Goal: Task Accomplishment & Management: Complete application form

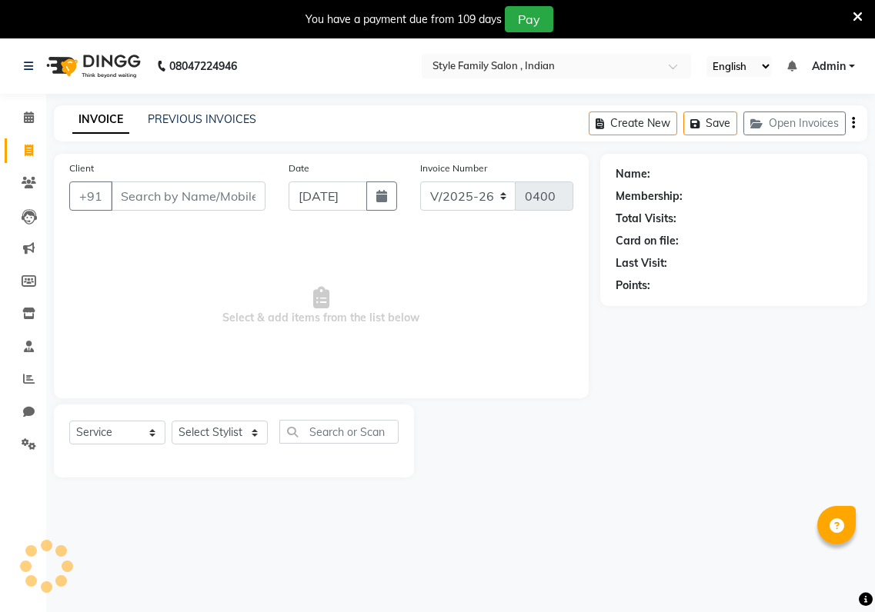
select select "8264"
select select "service"
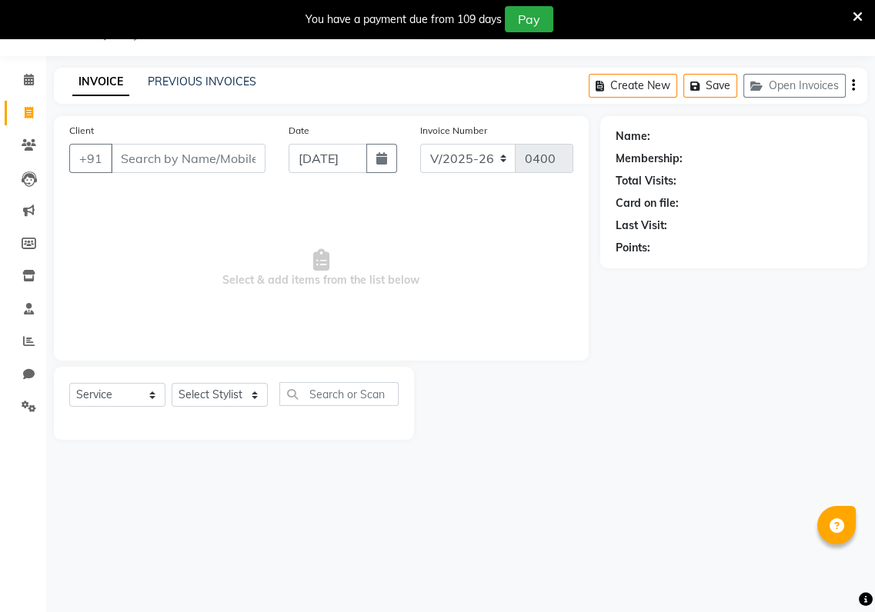
click at [120, 164] on input "Client" at bounding box center [188, 158] width 155 height 29
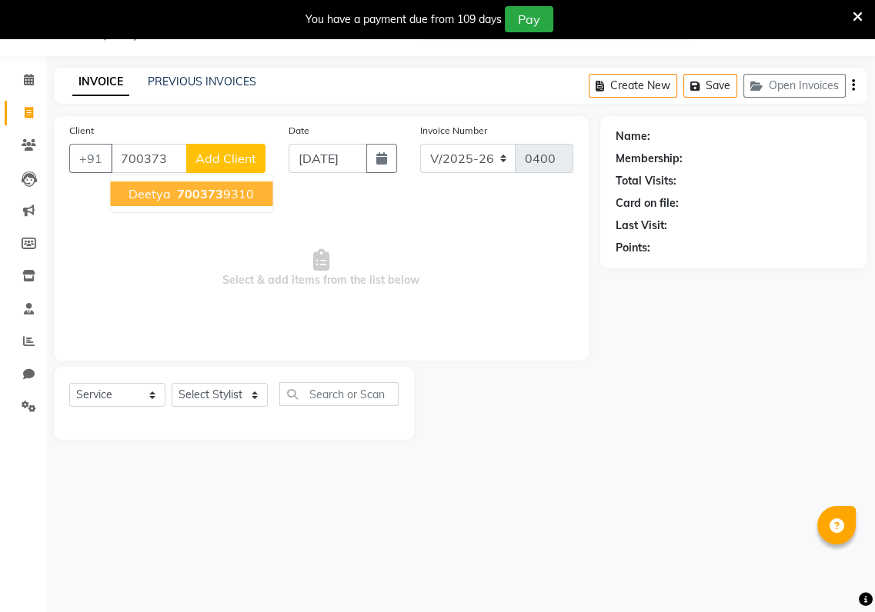
click at [150, 195] on span "Deetya" at bounding box center [149, 193] width 42 height 15
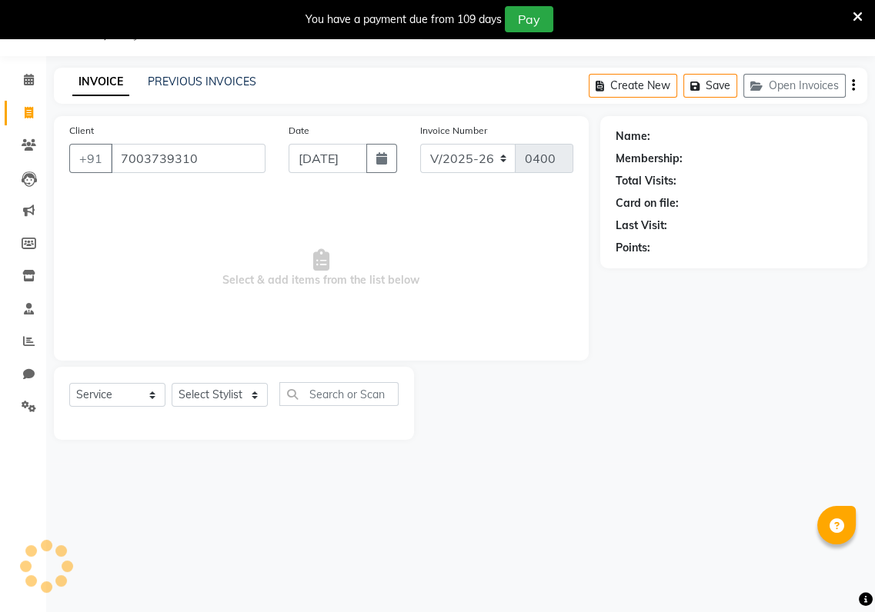
type input "7003739310"
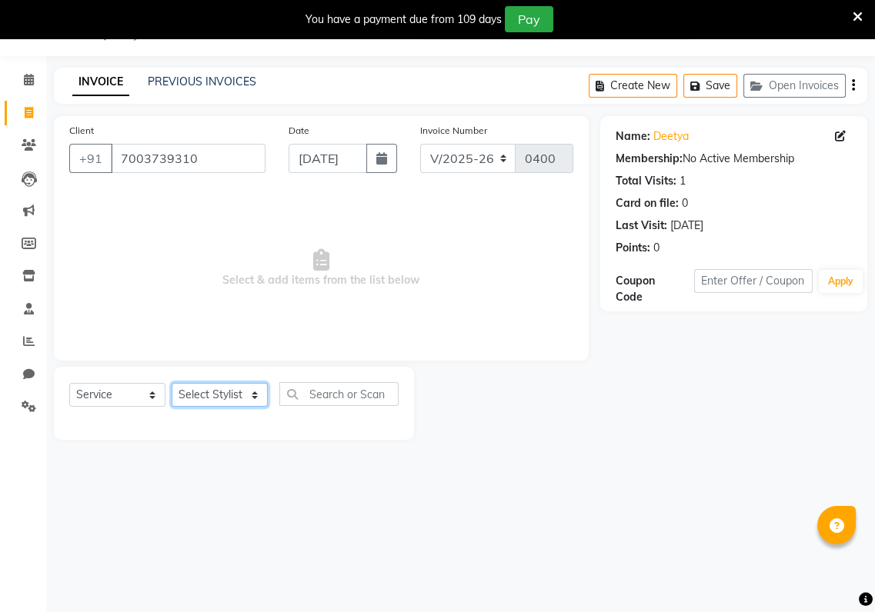
click at [253, 386] on select "Select Stylist [PERSON_NAME] Baishaki chotto [PERSON_NAME] [PERSON_NAME] [PERSO…" at bounding box center [220, 395] width 96 height 24
select select "80352"
click at [172, 383] on select "Select Stylist [PERSON_NAME] Baishaki chotto [PERSON_NAME] [PERSON_NAME] [PERSO…" at bounding box center [220, 395] width 96 height 24
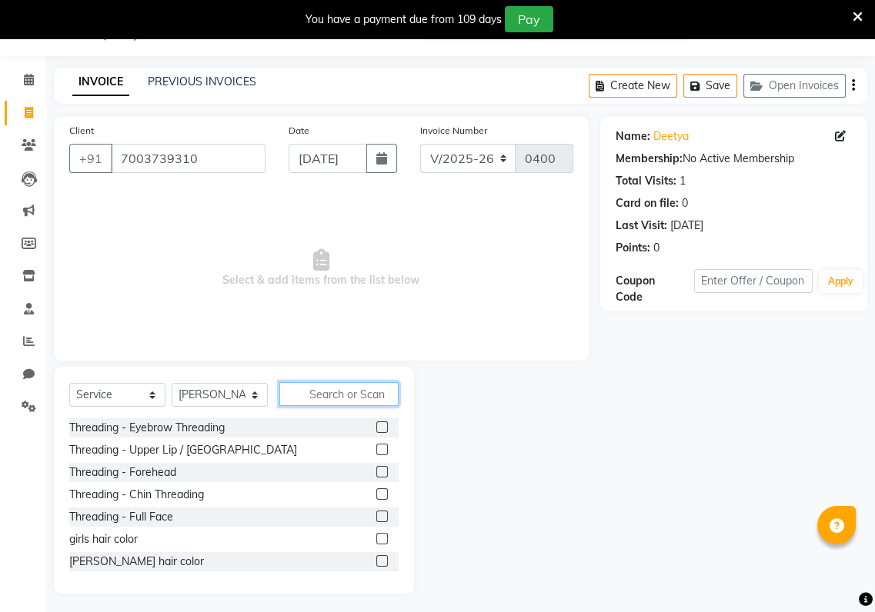
click at [305, 397] on input "text" at bounding box center [338, 394] width 119 height 24
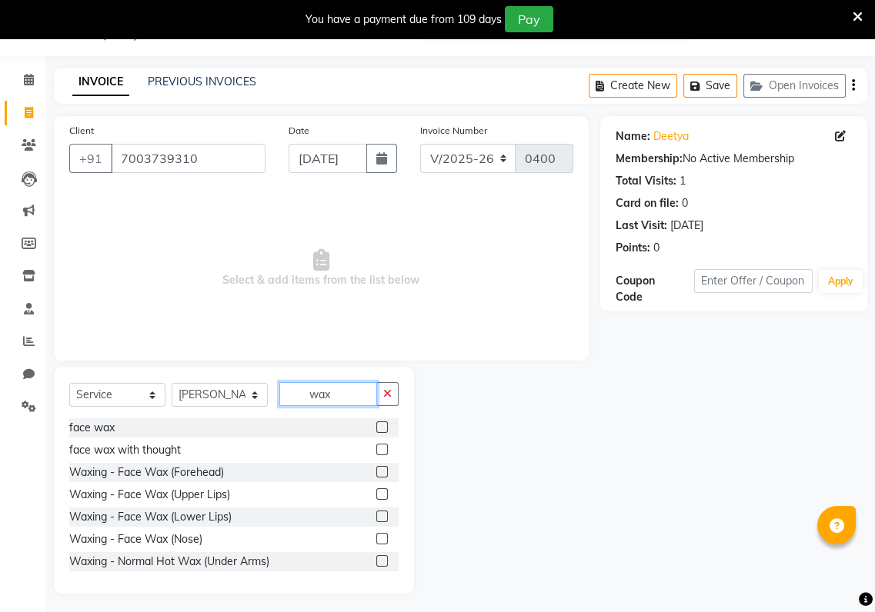
type input "wax"
click at [376, 497] on label at bounding box center [382, 494] width 12 height 12
click at [376, 497] on input "checkbox" at bounding box center [381, 495] width 10 height 10
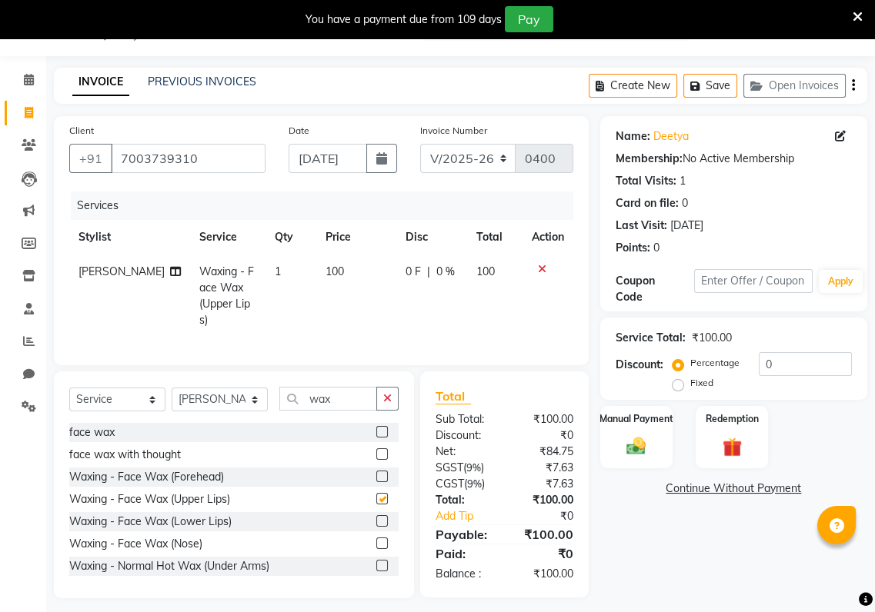
checkbox input "false"
click at [631, 436] on img at bounding box center [636, 446] width 32 height 23
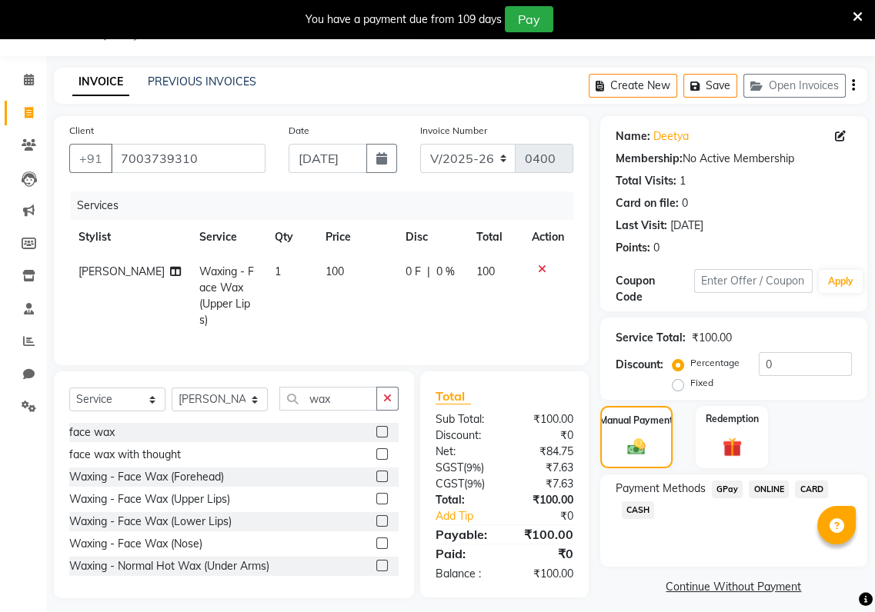
click at [728, 489] on span "GPay" at bounding box center [727, 490] width 32 height 18
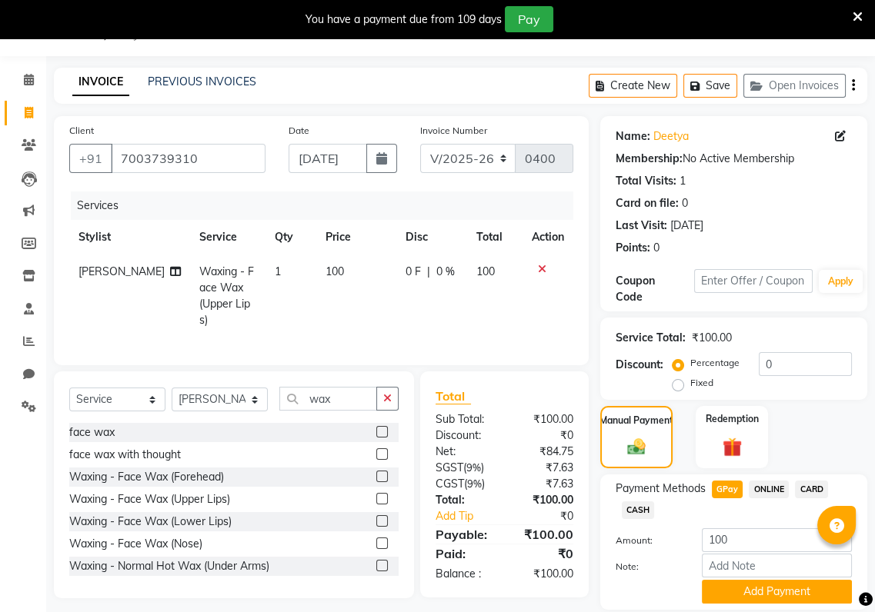
click at [718, 97] on div "Create New Save Open Invoices" at bounding box center [727, 86] width 278 height 36
click at [718, 90] on button "Save" at bounding box center [710, 86] width 54 height 24
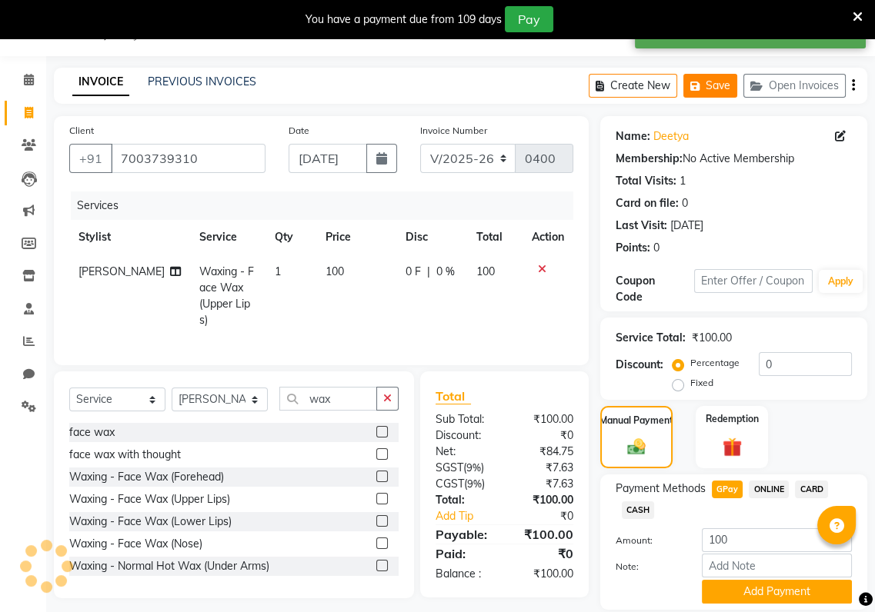
scroll to position [90, 0]
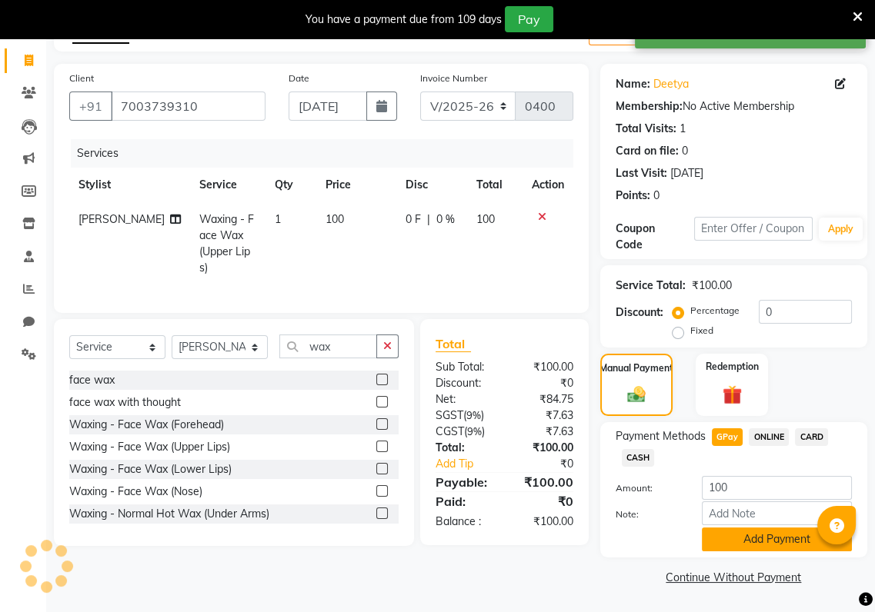
click at [795, 542] on button "Add Payment" at bounding box center [776, 540] width 150 height 24
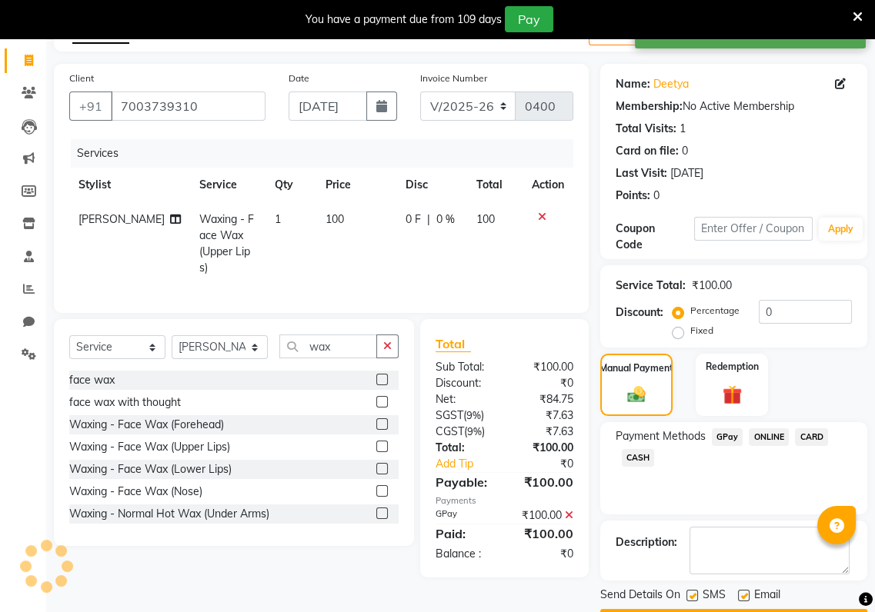
scroll to position [134, 0]
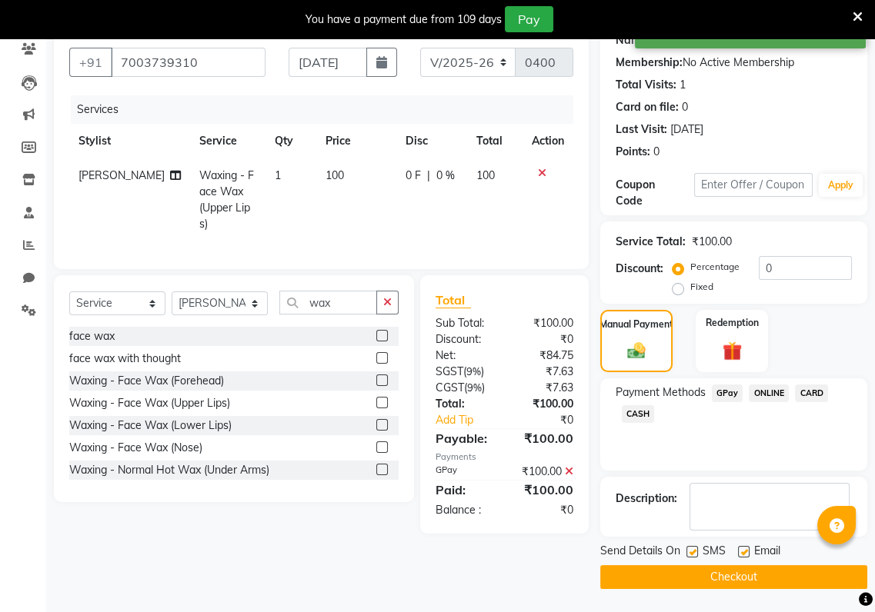
click at [761, 577] on button "Checkout" at bounding box center [733, 577] width 267 height 24
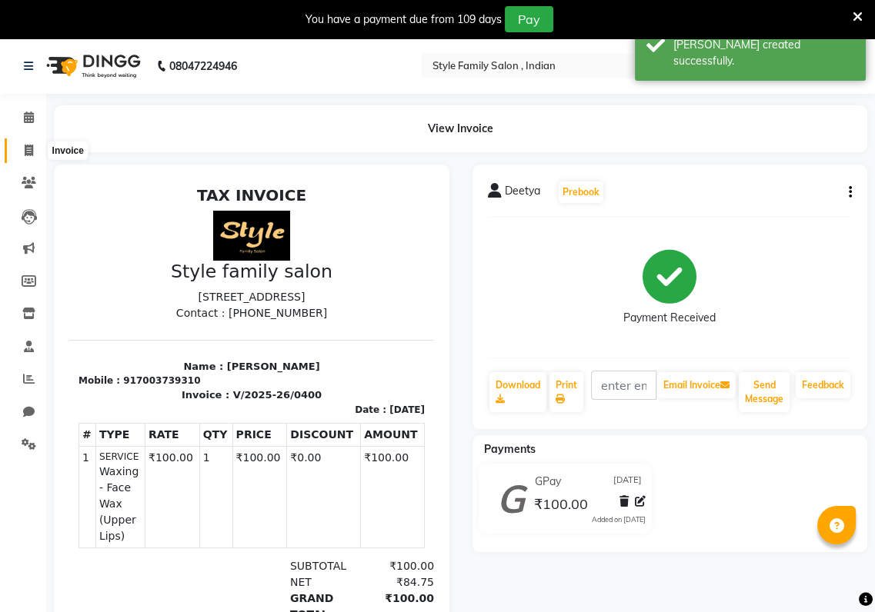
click at [28, 148] on icon at bounding box center [29, 151] width 8 height 12
select select "service"
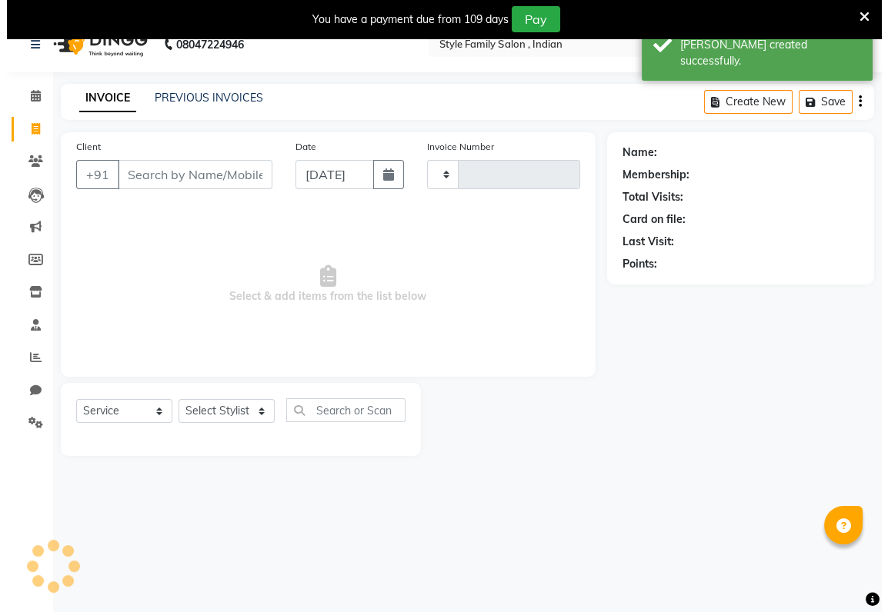
scroll to position [38, 0]
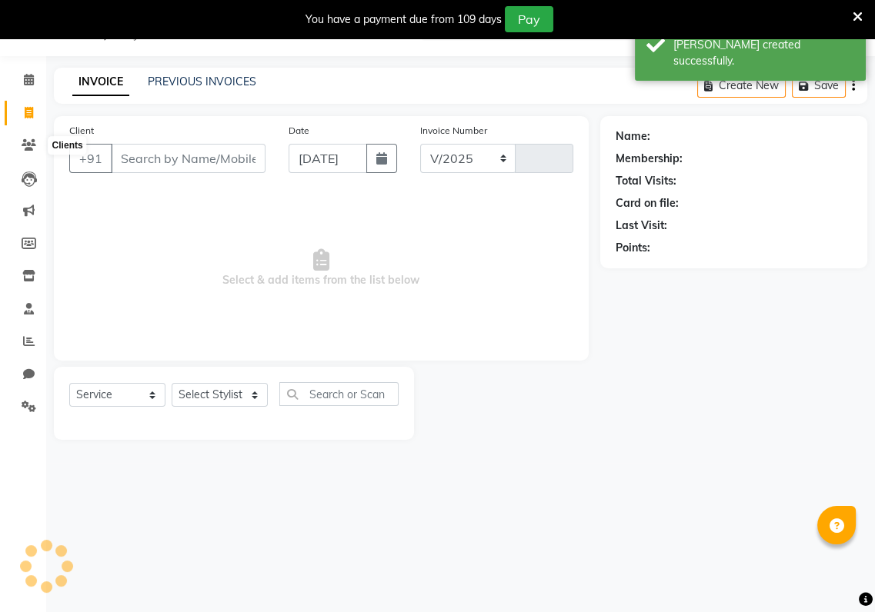
select select "8264"
type input "0401"
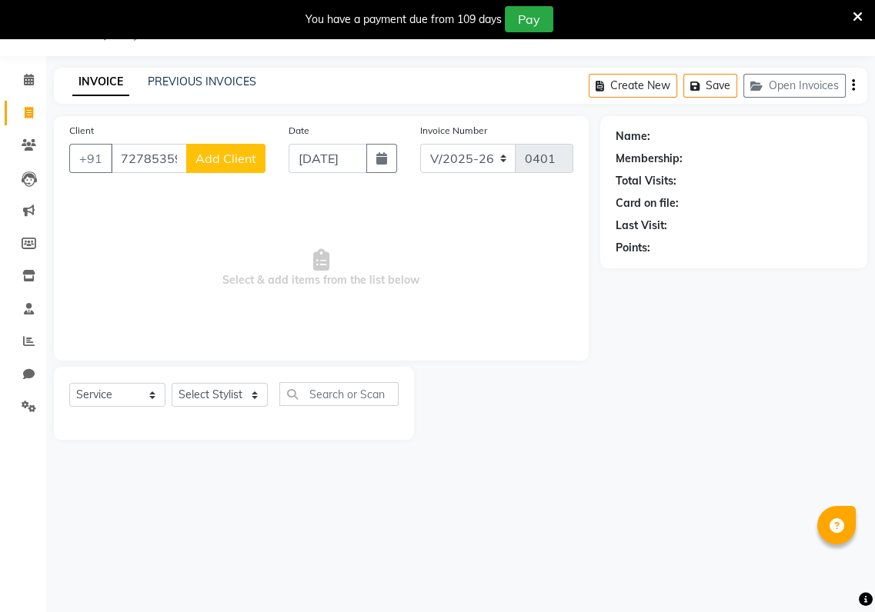
type input "7278535979"
click at [252, 395] on select "Select Stylist [PERSON_NAME] Baishaki chotto [PERSON_NAME] [PERSON_NAME] [PERSO…" at bounding box center [220, 395] width 96 height 24
select select "80351"
click at [172, 383] on select "Select Stylist [PERSON_NAME] Baishaki chotto [PERSON_NAME] [PERSON_NAME] [PERSO…" at bounding box center [220, 395] width 96 height 24
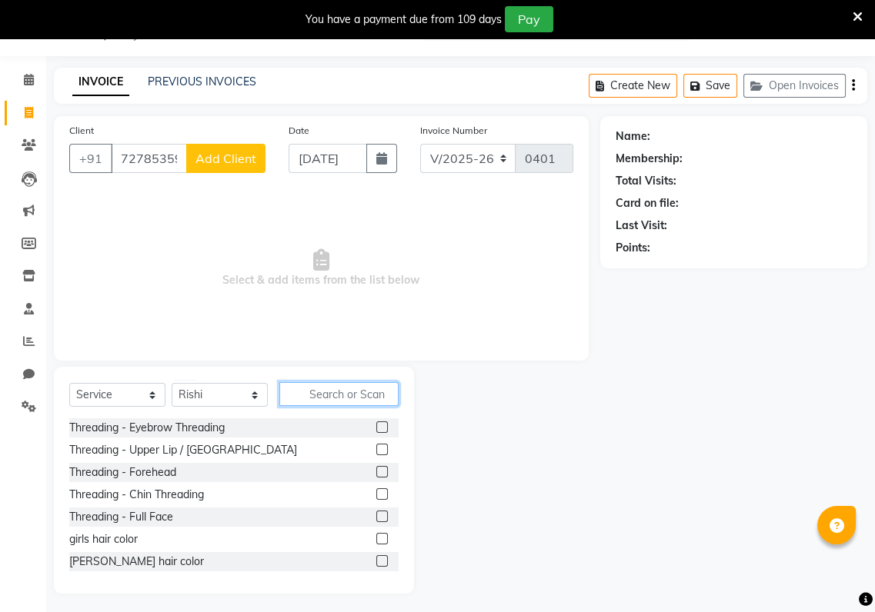
click at [297, 390] on input "text" at bounding box center [338, 394] width 119 height 24
click at [376, 515] on label at bounding box center [382, 517] width 12 height 12
click at [376, 515] on input "checkbox" at bounding box center [381, 517] width 10 height 10
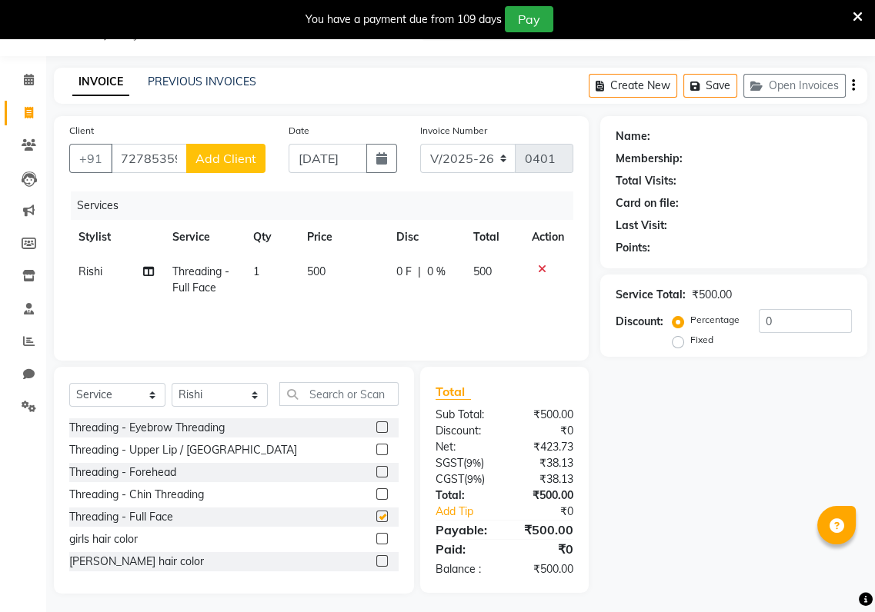
checkbox input "false"
click at [240, 145] on button "Add Client" at bounding box center [225, 158] width 79 height 29
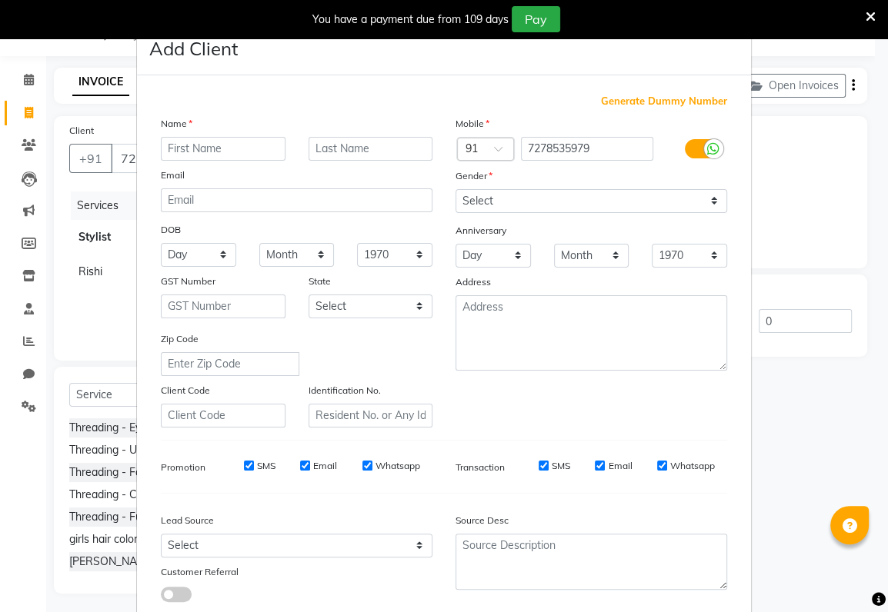
click at [161, 153] on input "text" at bounding box center [223, 149] width 125 height 24
type input "i"
type input "[PERSON_NAME]"
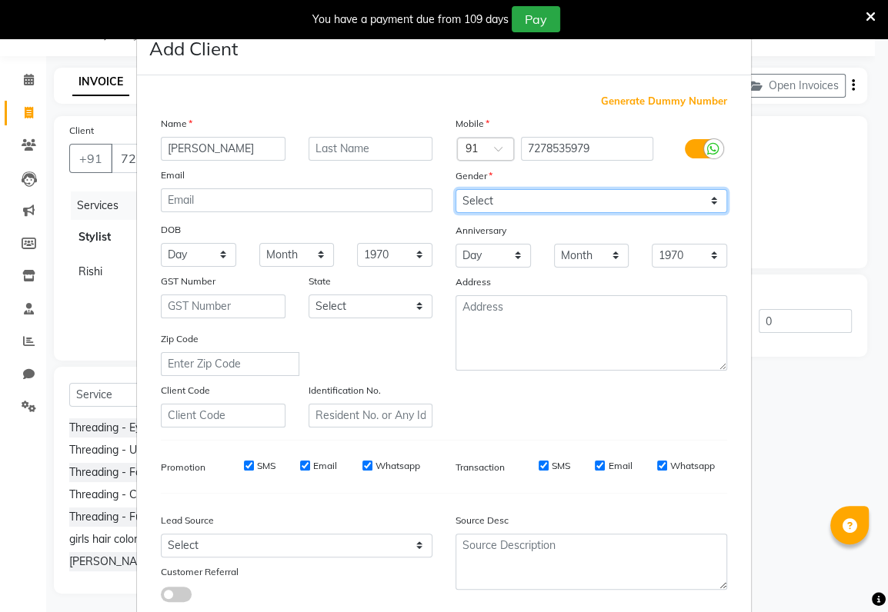
click at [498, 198] on select "Select [DEMOGRAPHIC_DATA] [DEMOGRAPHIC_DATA] Other Prefer Not To Say" at bounding box center [591, 201] width 272 height 24
select select "[DEMOGRAPHIC_DATA]"
click at [455, 189] on select "Select [DEMOGRAPHIC_DATA] [DEMOGRAPHIC_DATA] Other Prefer Not To Say" at bounding box center [591, 201] width 272 height 24
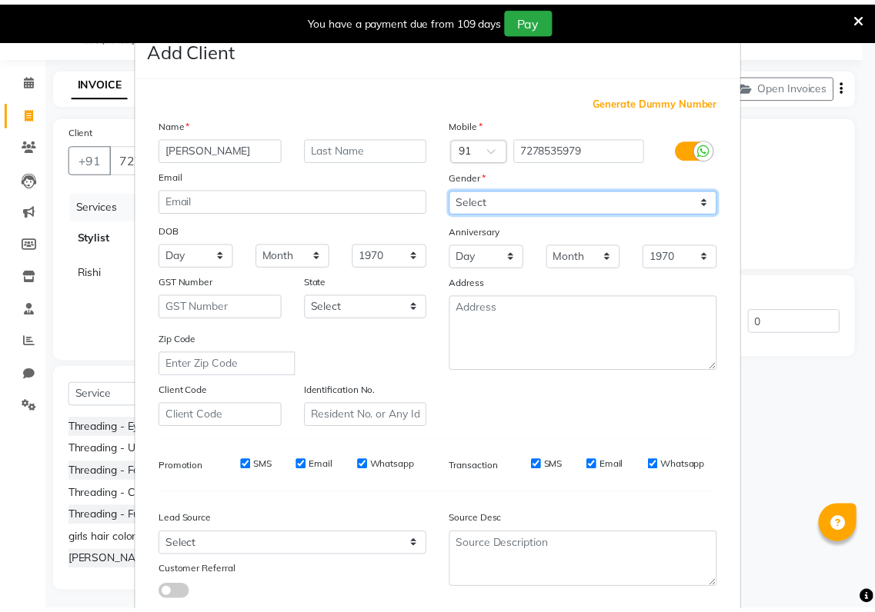
scroll to position [95, 0]
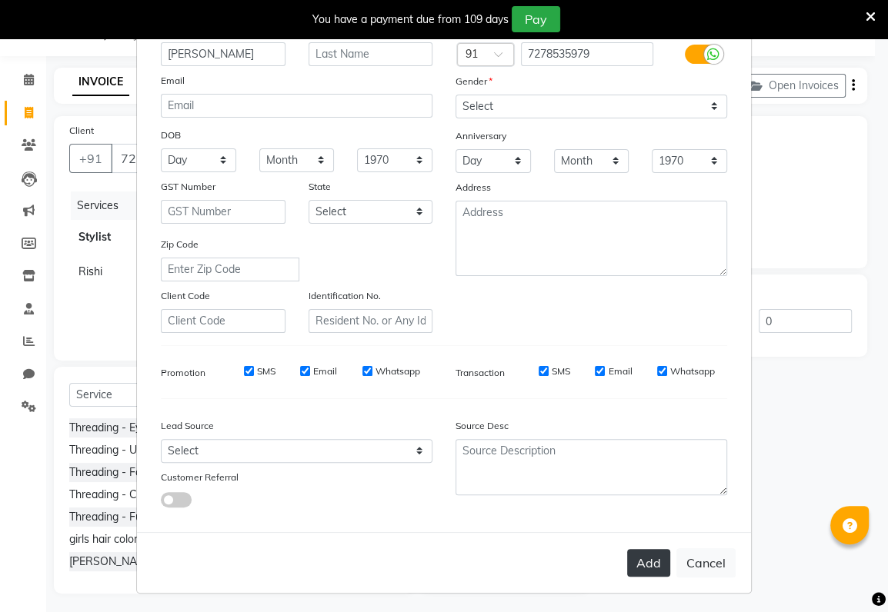
click at [657, 566] on button "Add" at bounding box center [648, 563] width 43 height 28
select select
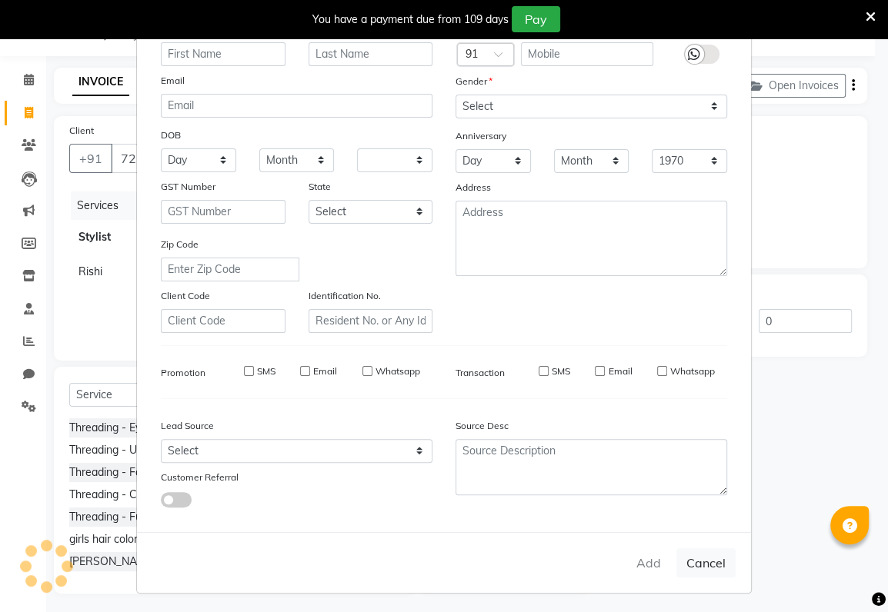
select select
checkbox input "false"
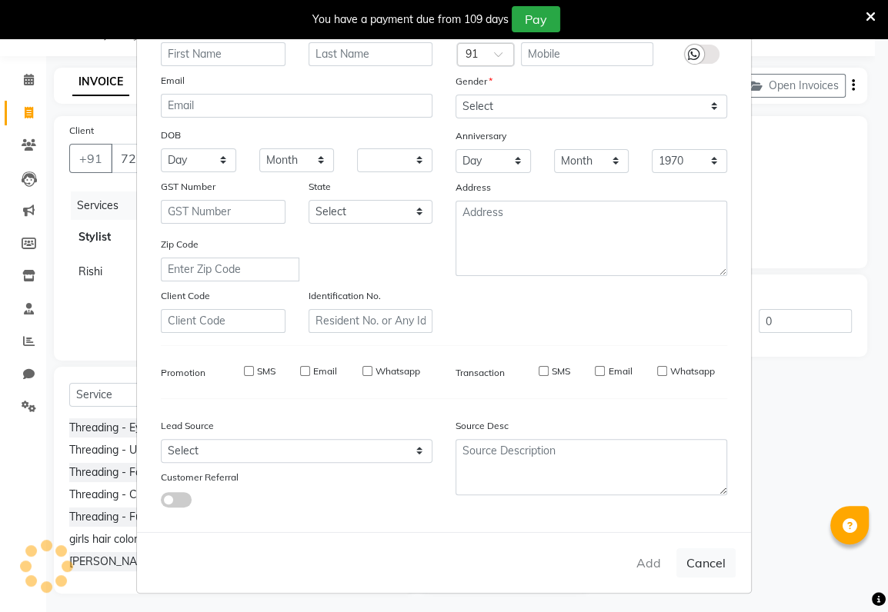
checkbox input "false"
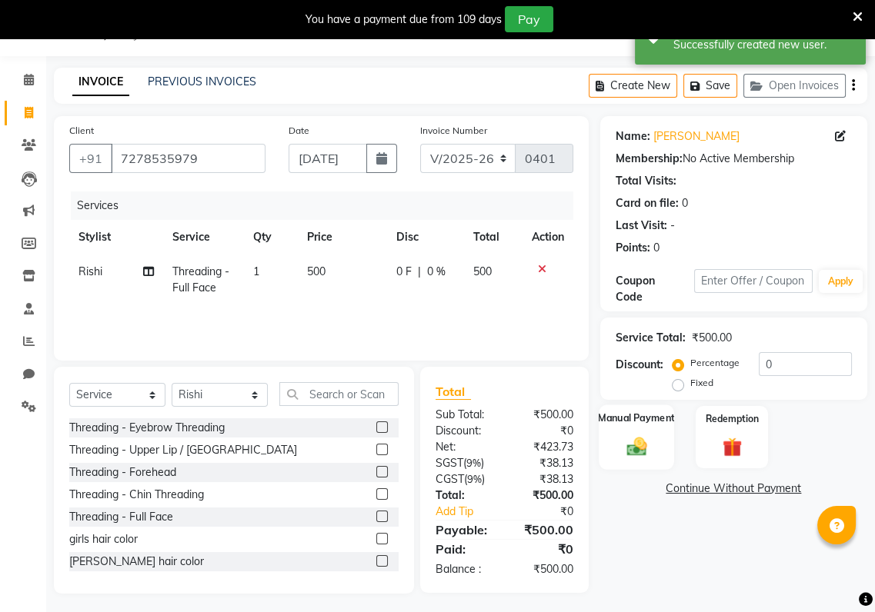
click at [645, 441] on img at bounding box center [636, 446] width 32 height 23
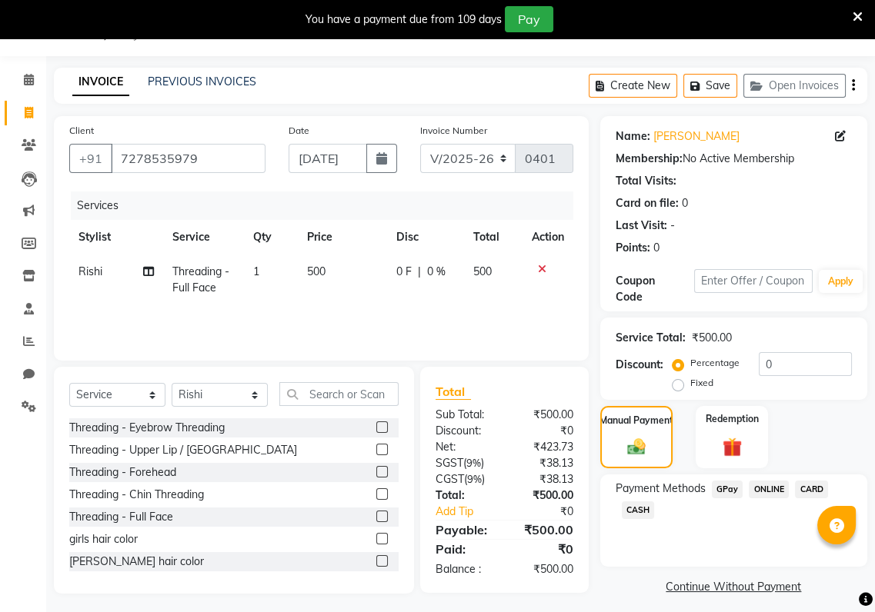
click at [727, 488] on span "GPay" at bounding box center [727, 490] width 32 height 18
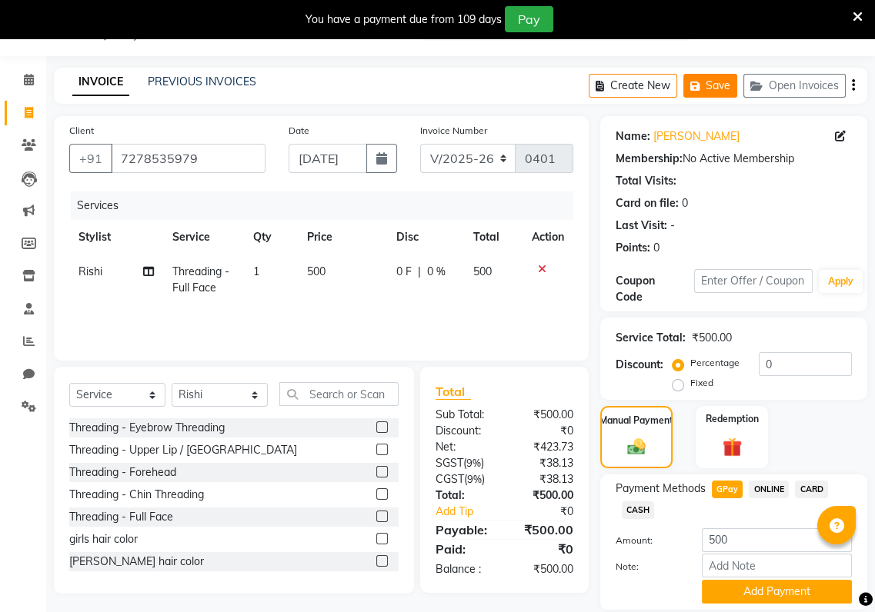
click at [706, 78] on button "Save" at bounding box center [710, 86] width 54 height 24
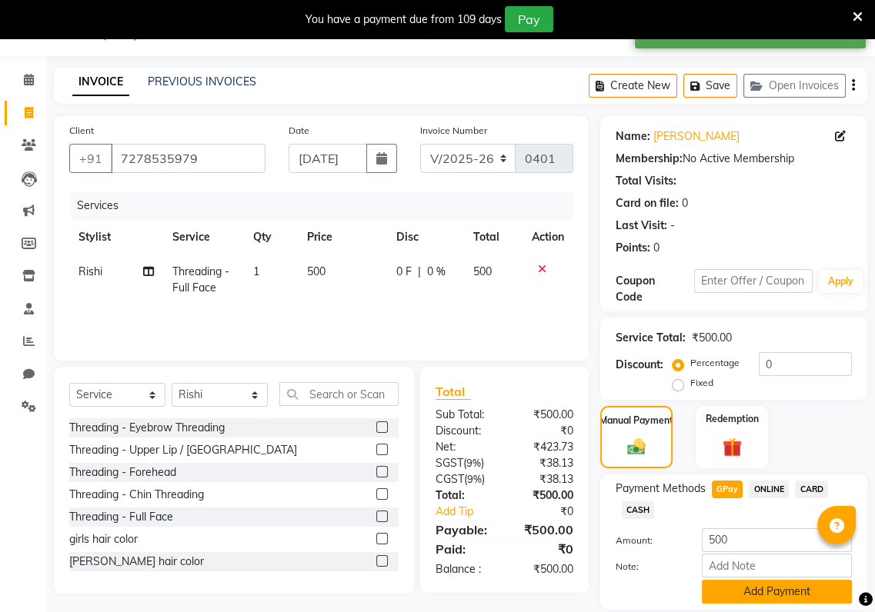
click at [737, 591] on button "Add Payment" at bounding box center [776, 592] width 150 height 24
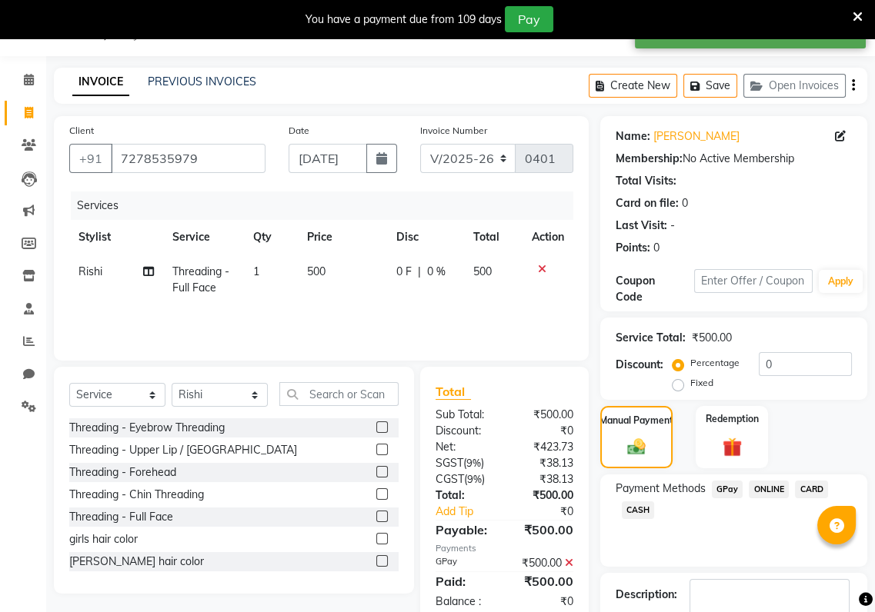
scroll to position [134, 0]
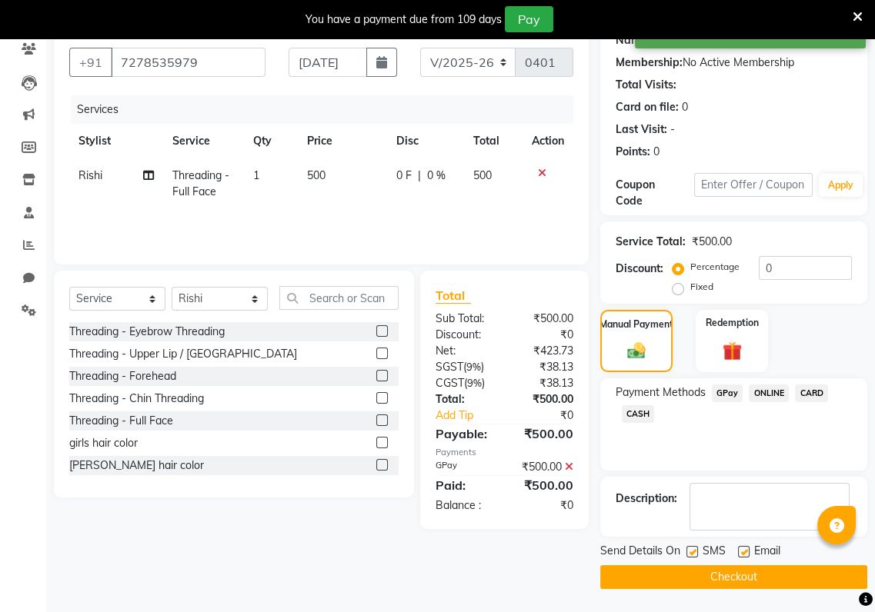
click at [693, 552] on label at bounding box center [692, 552] width 12 height 12
click at [693, 552] on input "checkbox" at bounding box center [691, 553] width 10 height 10
checkbox input "false"
click at [741, 558] on div at bounding box center [743, 554] width 10 height 16
click at [742, 554] on label at bounding box center [744, 552] width 12 height 12
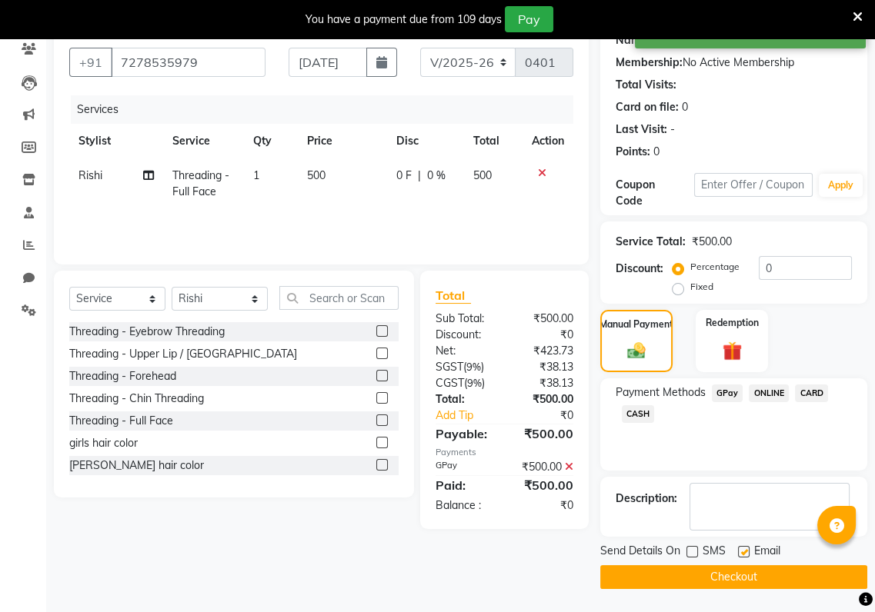
click at [742, 554] on input "checkbox" at bounding box center [743, 553] width 10 height 10
checkbox input "false"
click at [739, 571] on button "Checkout" at bounding box center [733, 577] width 267 height 24
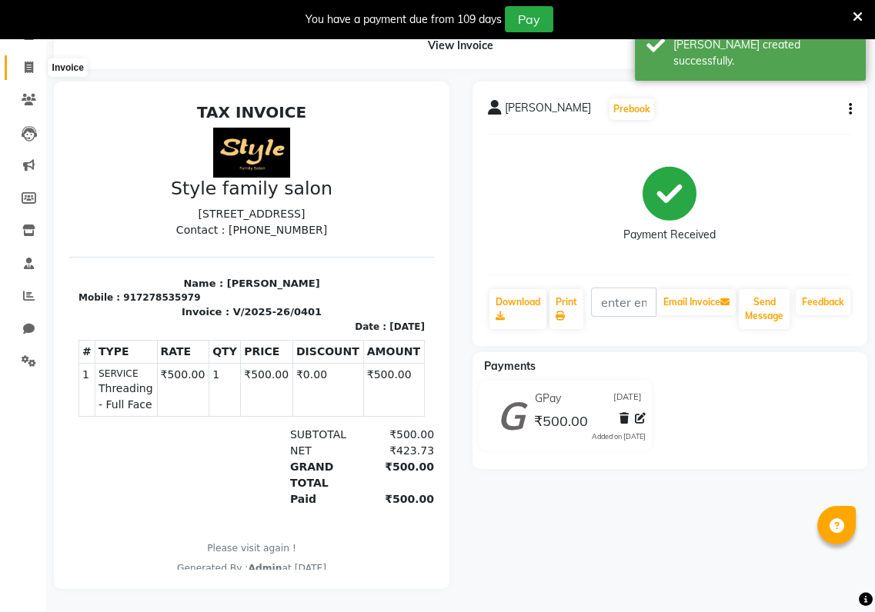
click at [25, 62] on icon at bounding box center [29, 68] width 8 height 12
select select "service"
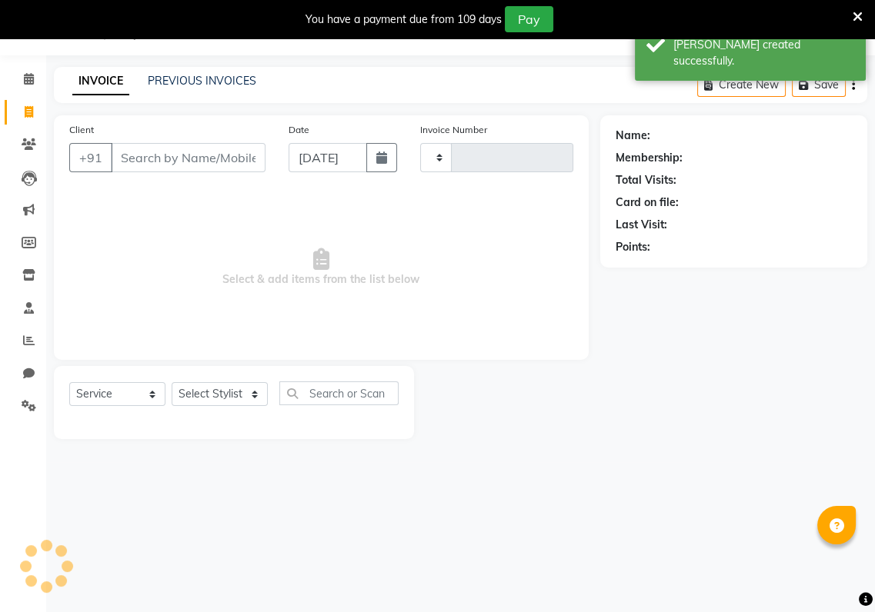
scroll to position [38, 0]
type input "0402"
select select "8264"
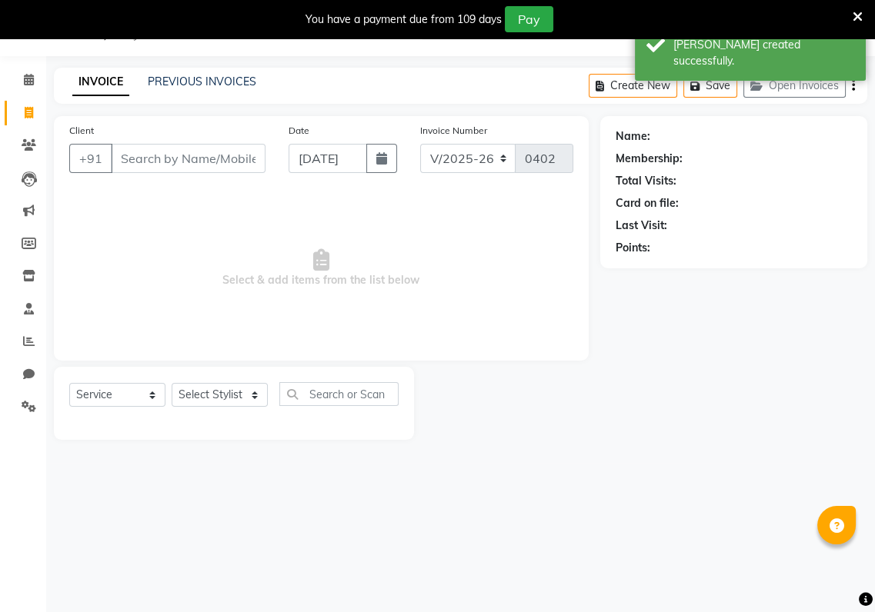
click at [119, 158] on input "Client" at bounding box center [188, 158] width 155 height 29
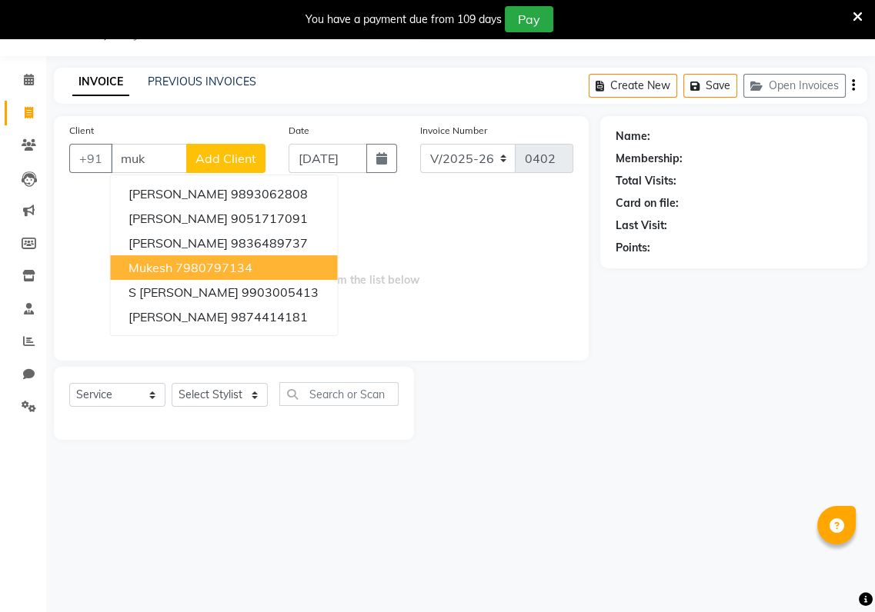
click at [161, 274] on span "Mukesh" at bounding box center [150, 267] width 44 height 15
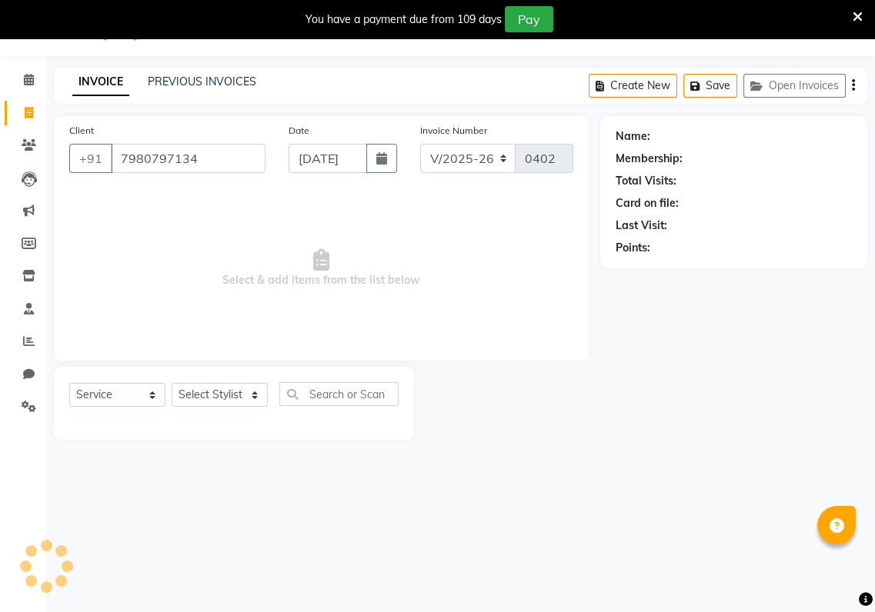
type input "7980797134"
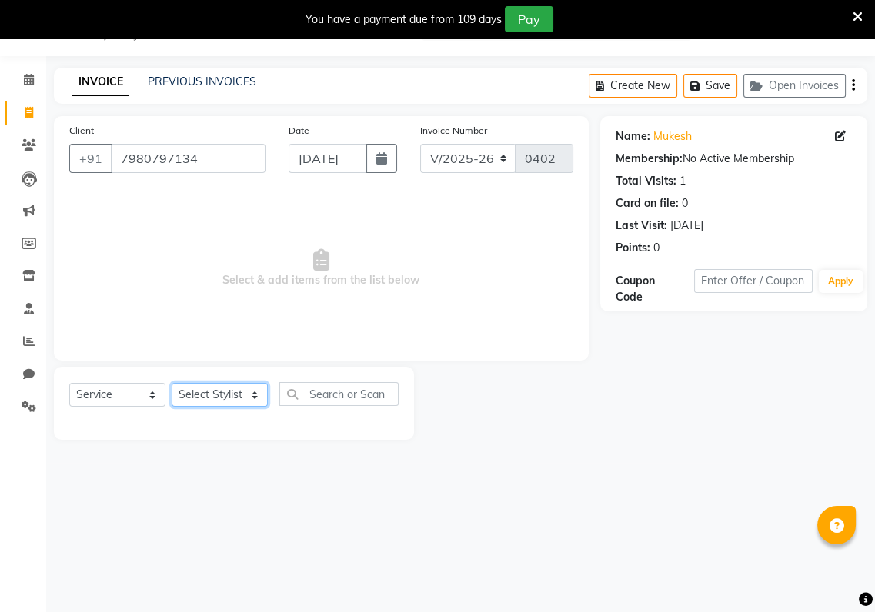
click at [254, 392] on select "Select Stylist [PERSON_NAME] Baishaki chotto [PERSON_NAME] [PERSON_NAME] [PERSO…" at bounding box center [220, 395] width 96 height 24
select select "88345"
click at [172, 383] on select "Select Stylist [PERSON_NAME] Baishaki chotto [PERSON_NAME] [PERSON_NAME] [PERSO…" at bounding box center [220, 395] width 96 height 24
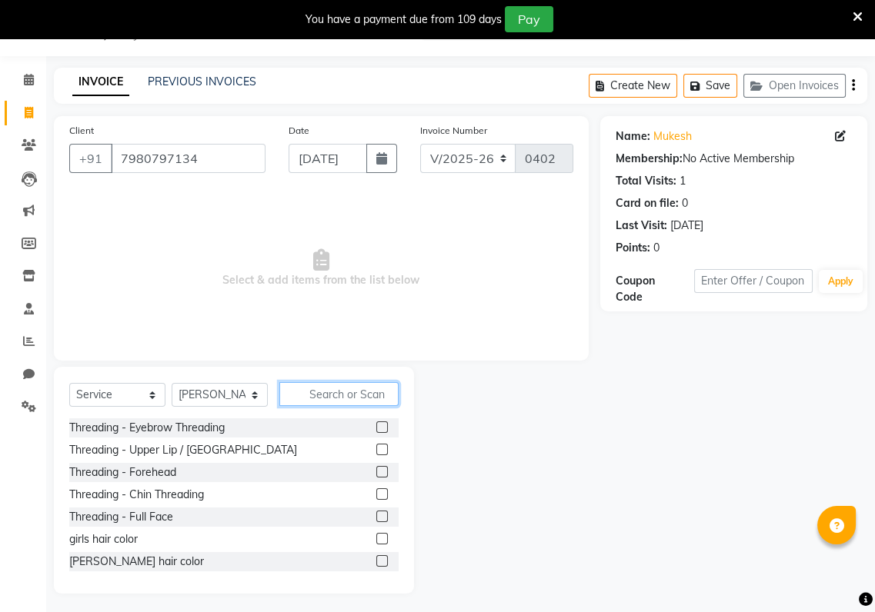
click at [292, 398] on input "text" at bounding box center [338, 394] width 119 height 24
click at [376, 559] on label at bounding box center [382, 561] width 12 height 12
click at [376, 559] on input "checkbox" at bounding box center [381, 562] width 10 height 10
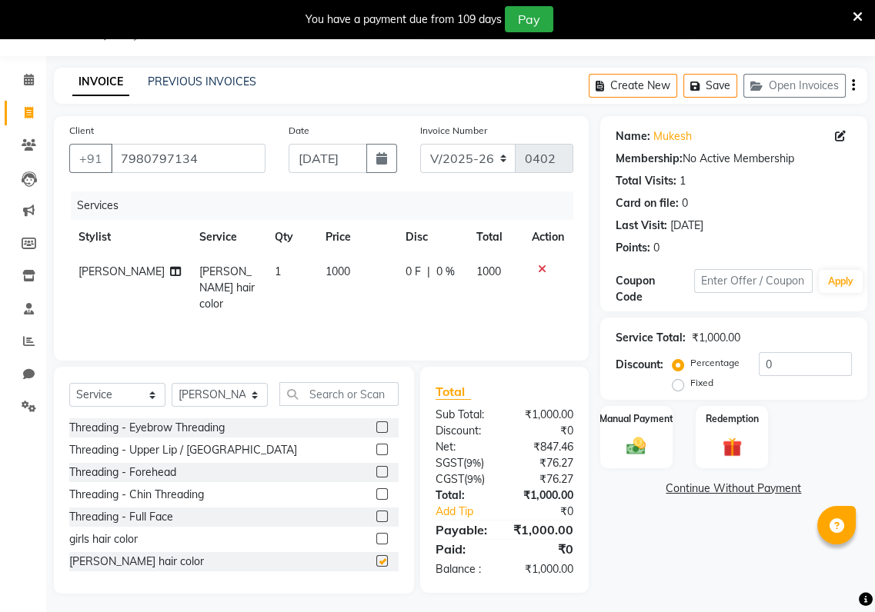
checkbox input "false"
click at [418, 265] on div "0 F | 0 %" at bounding box center [431, 272] width 52 height 16
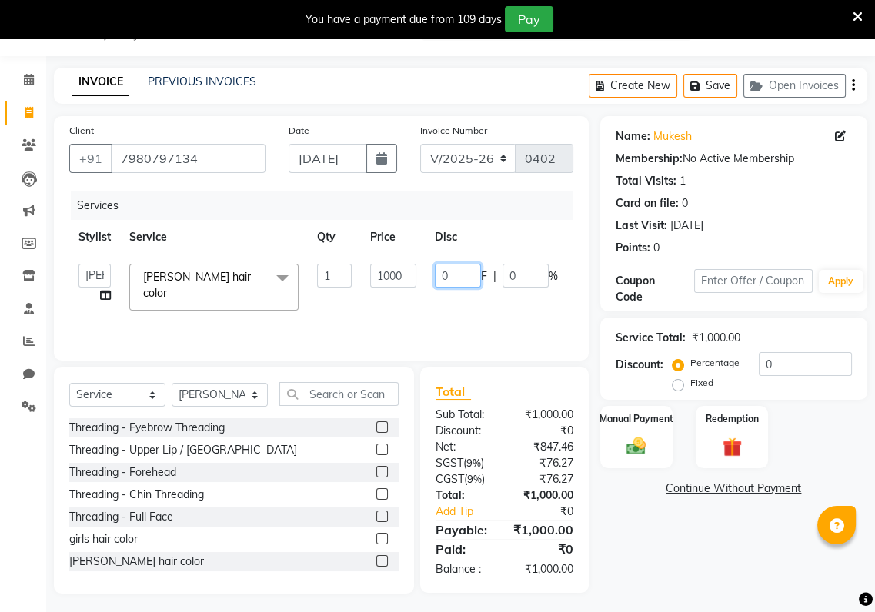
click at [458, 272] on input "0" at bounding box center [458, 276] width 46 height 24
type input "0300"
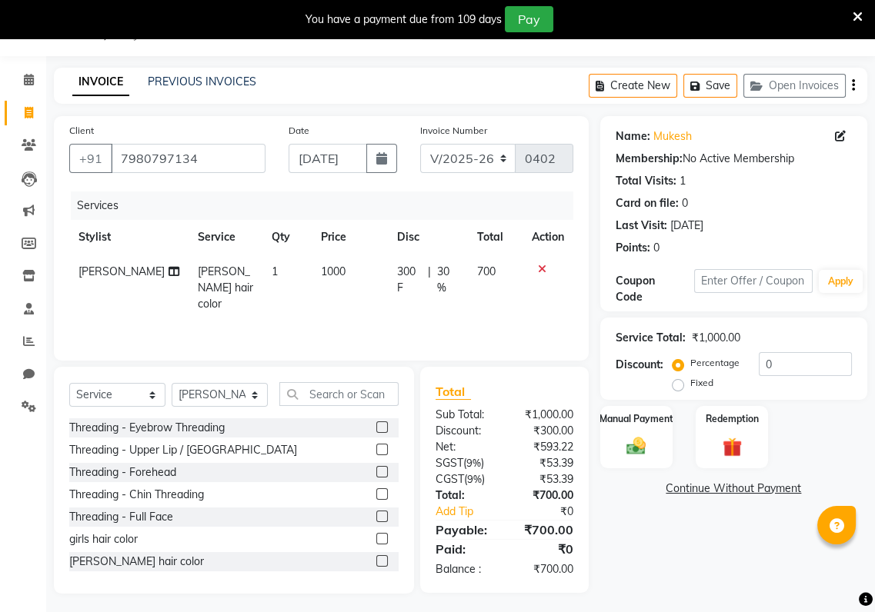
click at [505, 298] on tr "[PERSON_NAME] [PERSON_NAME] hair color 1 1000 300 F | 30 % 700" at bounding box center [321, 288] width 504 height 67
click at [638, 454] on img at bounding box center [636, 446] width 32 height 23
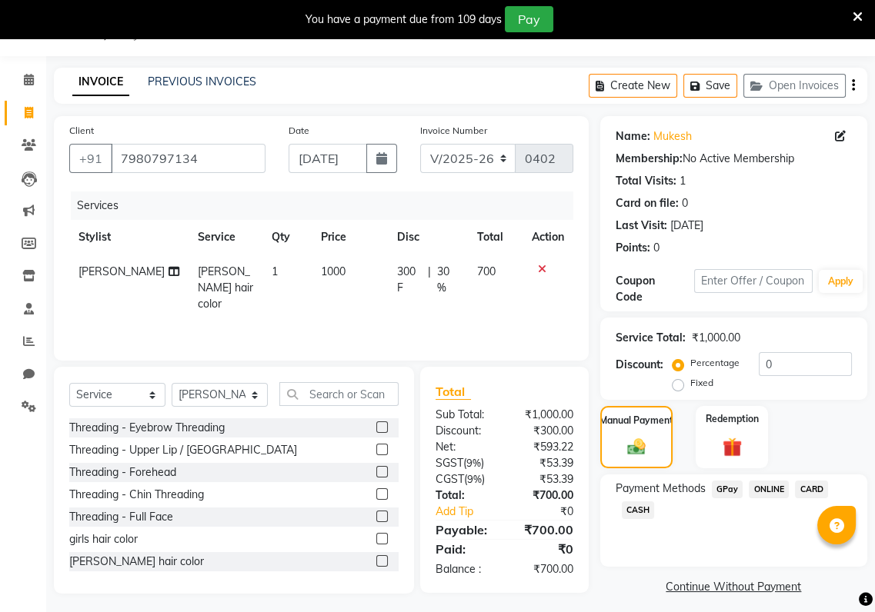
click at [727, 488] on span "GPay" at bounding box center [727, 490] width 32 height 18
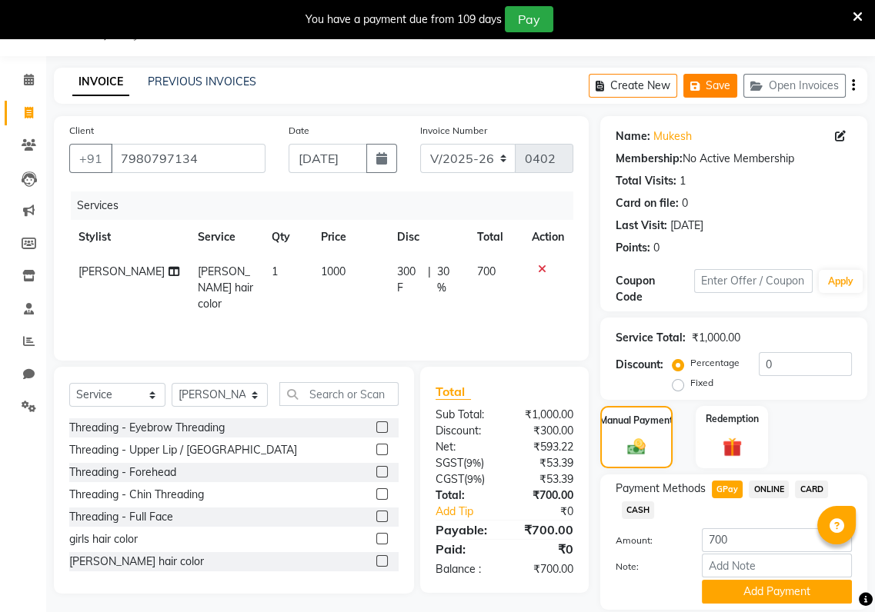
click at [705, 90] on icon "button" at bounding box center [697, 86] width 15 height 11
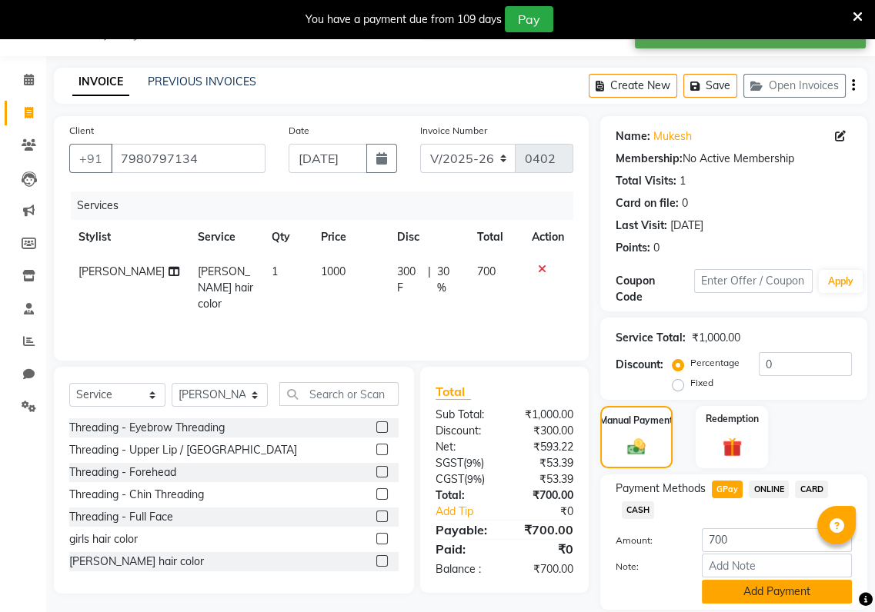
click at [780, 580] on button "Add Payment" at bounding box center [776, 592] width 150 height 24
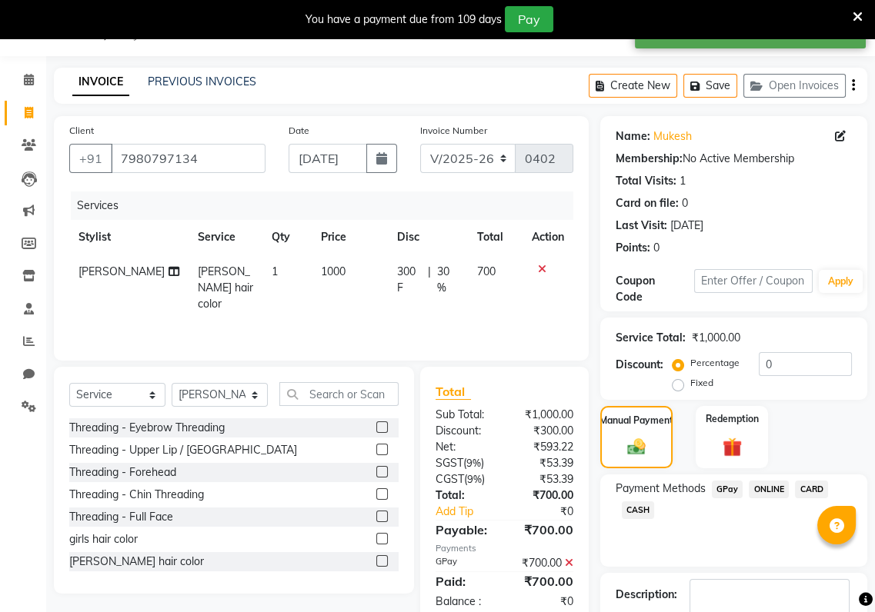
scroll to position [134, 0]
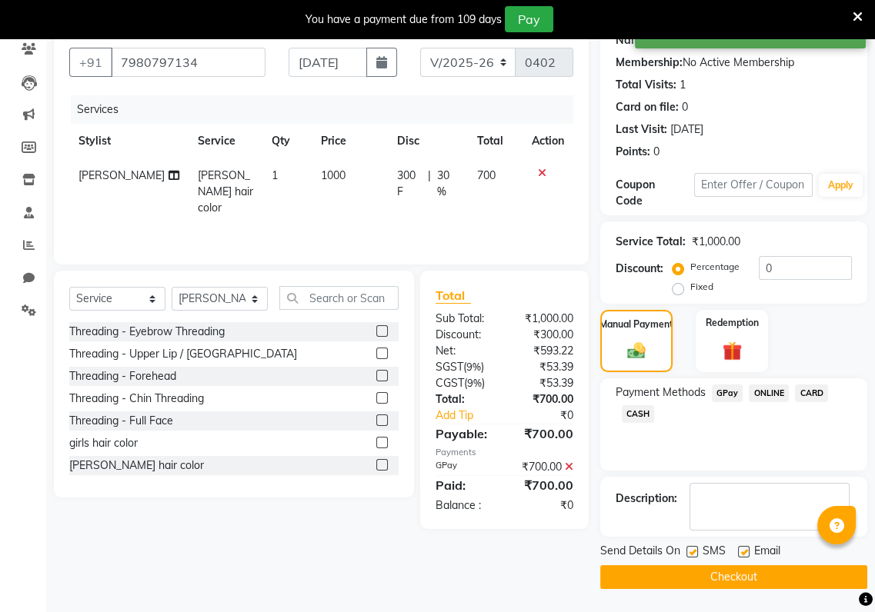
click at [688, 556] on label at bounding box center [692, 552] width 12 height 12
click at [688, 556] on input "checkbox" at bounding box center [691, 553] width 10 height 10
checkbox input "false"
click at [745, 550] on label at bounding box center [744, 552] width 12 height 12
click at [745, 550] on input "checkbox" at bounding box center [743, 553] width 10 height 10
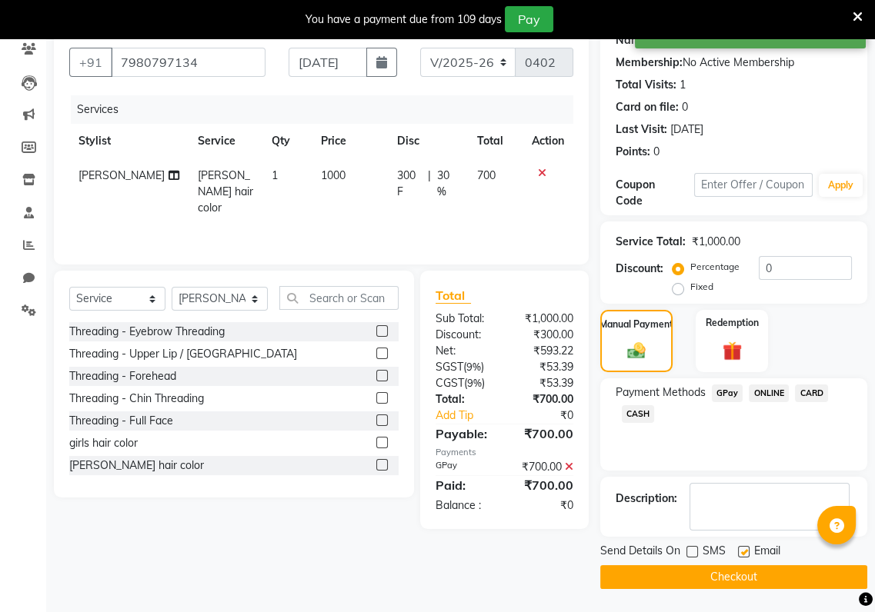
checkbox input "false"
click at [745, 571] on button "Checkout" at bounding box center [733, 577] width 267 height 24
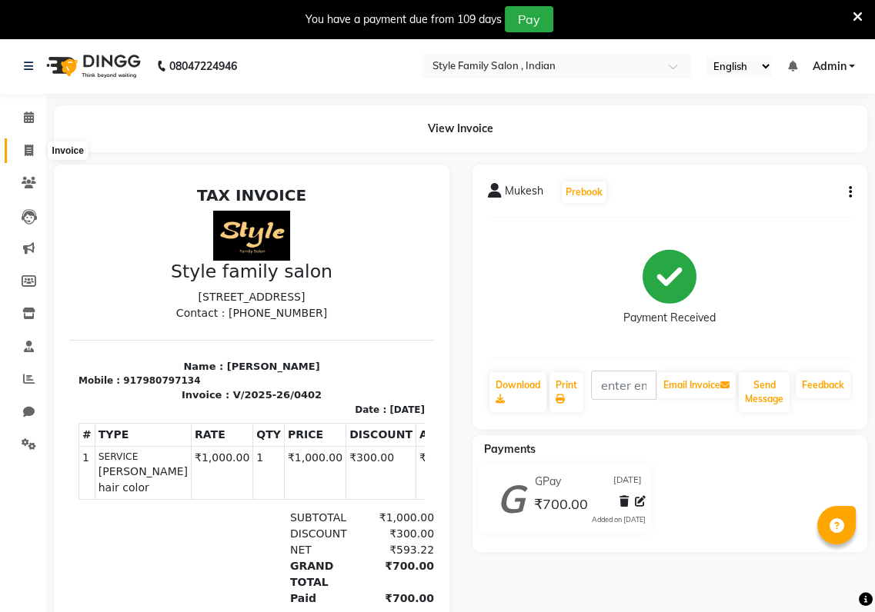
click at [23, 148] on span at bounding box center [28, 151] width 27 height 18
select select "8264"
select select "service"
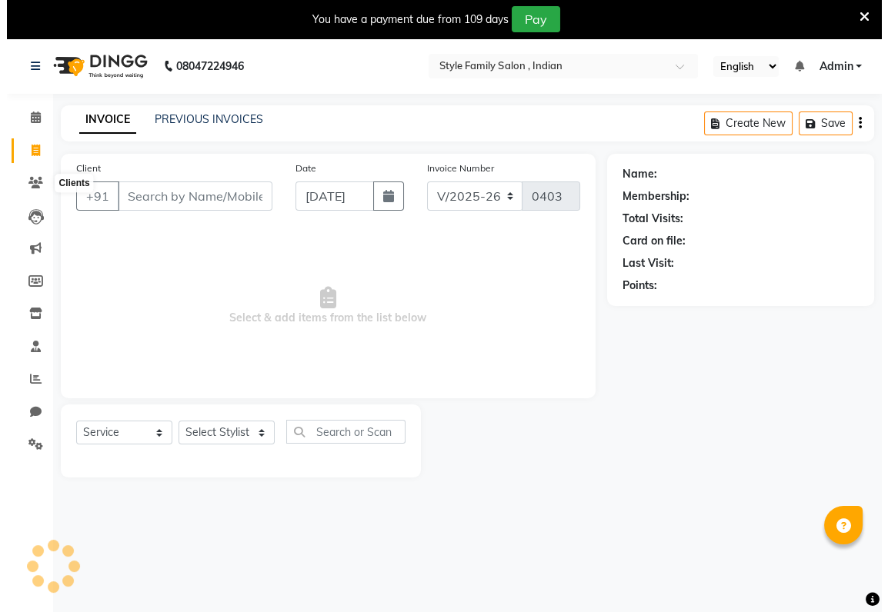
scroll to position [38, 0]
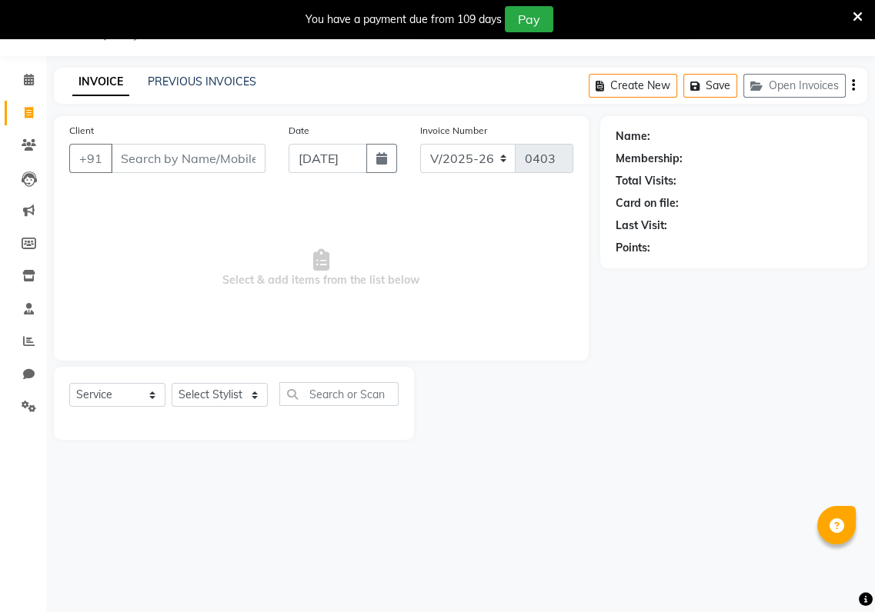
click at [118, 152] on input "Client" at bounding box center [188, 158] width 155 height 29
type input "9874308097"
click at [251, 396] on select "Select Stylist [PERSON_NAME] Baishaki chotto [PERSON_NAME] [PERSON_NAME] [PERSO…" at bounding box center [220, 395] width 96 height 24
select select "80350"
click at [172, 383] on select "Select Stylist [PERSON_NAME] Baishaki chotto [PERSON_NAME] [PERSON_NAME] [PERSO…" at bounding box center [220, 395] width 96 height 24
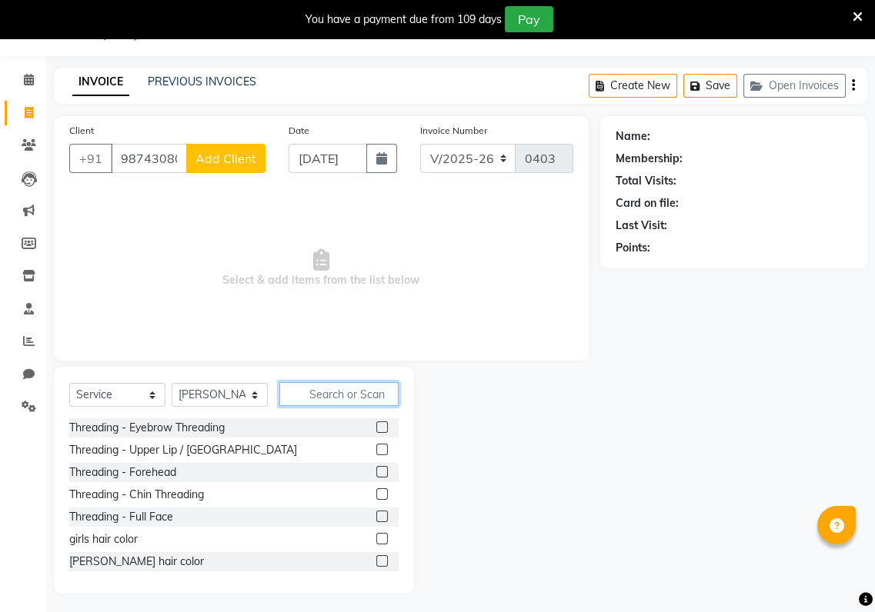
click at [305, 394] on input "text" at bounding box center [338, 394] width 119 height 24
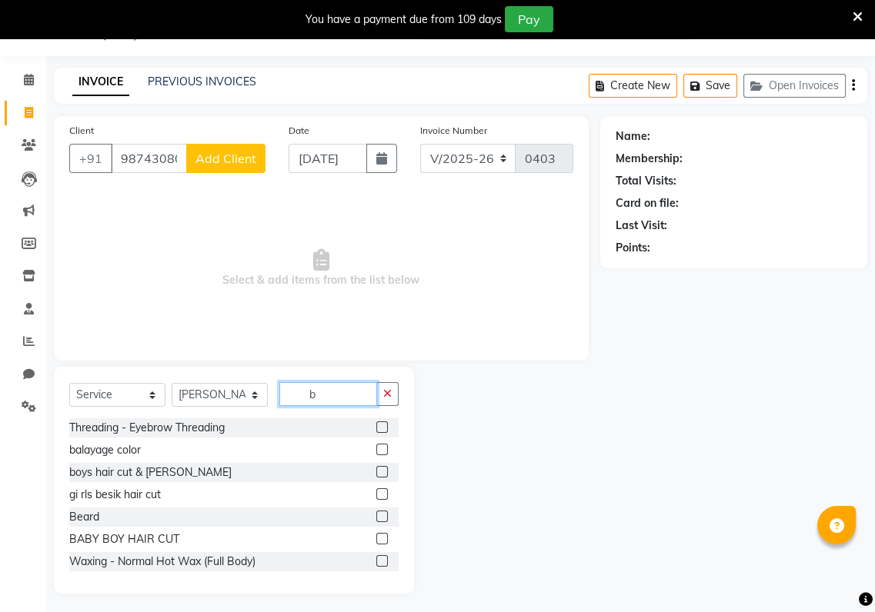
type input "b"
click at [376, 512] on label at bounding box center [382, 517] width 12 height 12
click at [376, 512] on input "checkbox" at bounding box center [381, 517] width 10 height 10
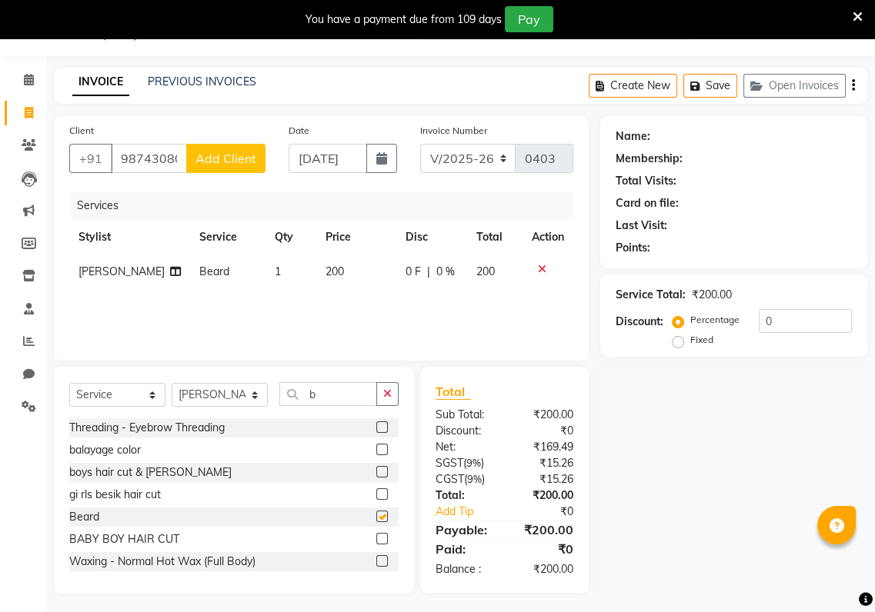
checkbox input "false"
click at [223, 155] on span "Add Client" at bounding box center [225, 158] width 61 height 15
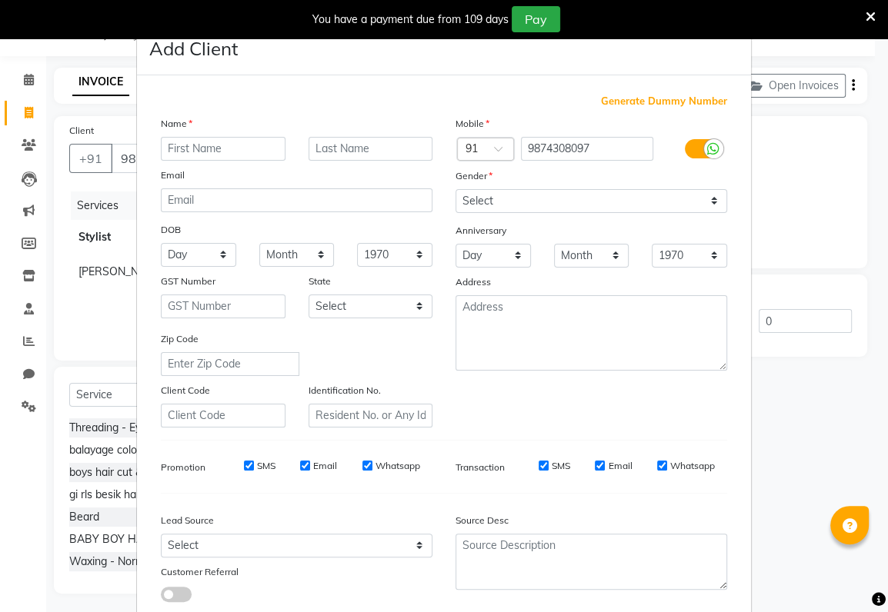
click at [161, 145] on input "text" at bounding box center [223, 149] width 125 height 24
type input ".."
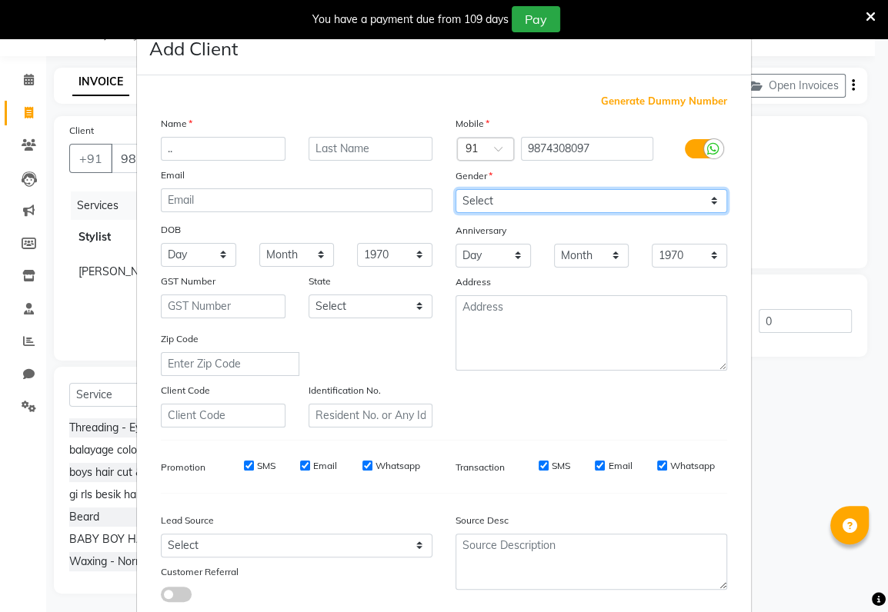
click at [458, 192] on select "Select [DEMOGRAPHIC_DATA] [DEMOGRAPHIC_DATA] Other Prefer Not To Say" at bounding box center [591, 201] width 272 height 24
select select "[DEMOGRAPHIC_DATA]"
click at [455, 189] on select "Select [DEMOGRAPHIC_DATA] [DEMOGRAPHIC_DATA] Other Prefer Not To Say" at bounding box center [591, 201] width 272 height 24
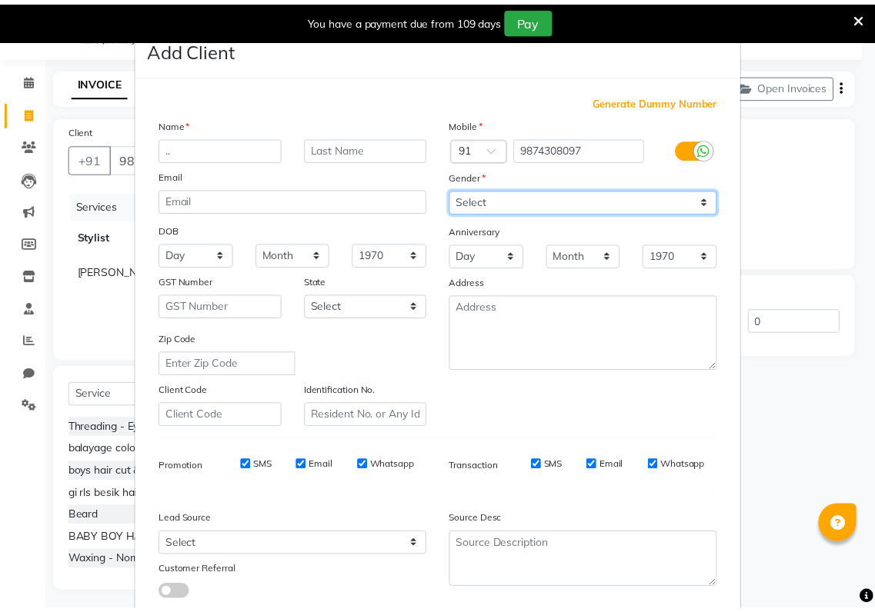
scroll to position [95, 0]
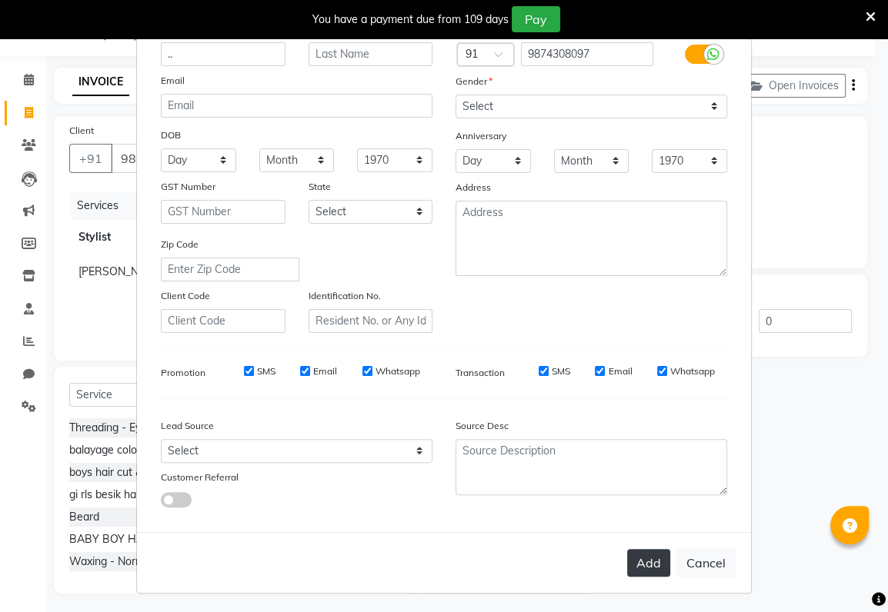
click at [641, 555] on button "Add" at bounding box center [648, 563] width 43 height 28
select select
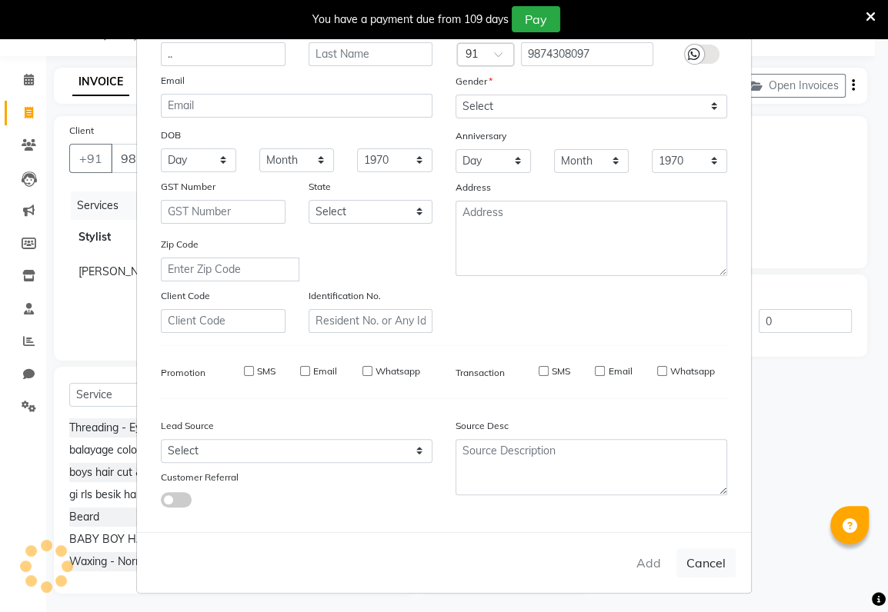
select select
checkbox input "false"
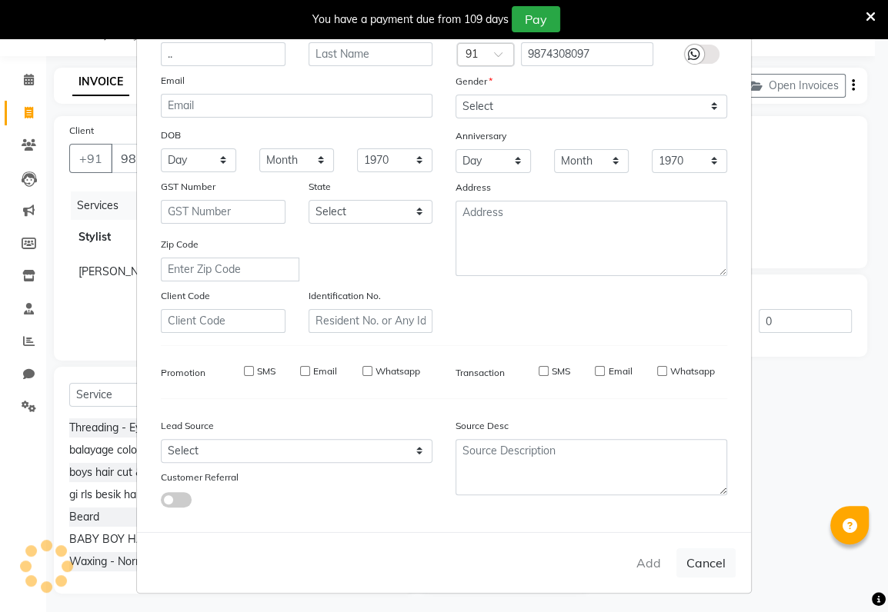
checkbox input "false"
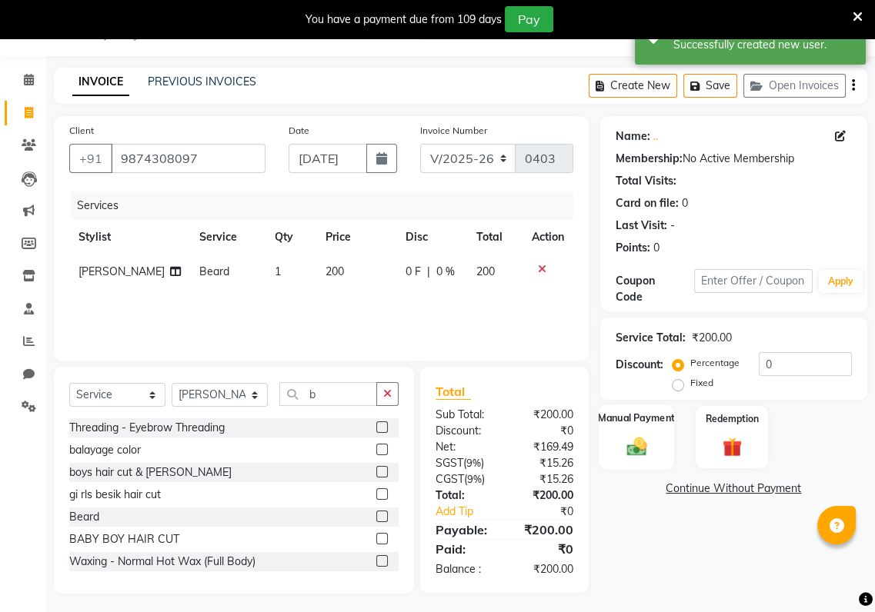
click at [621, 444] on img at bounding box center [636, 446] width 32 height 23
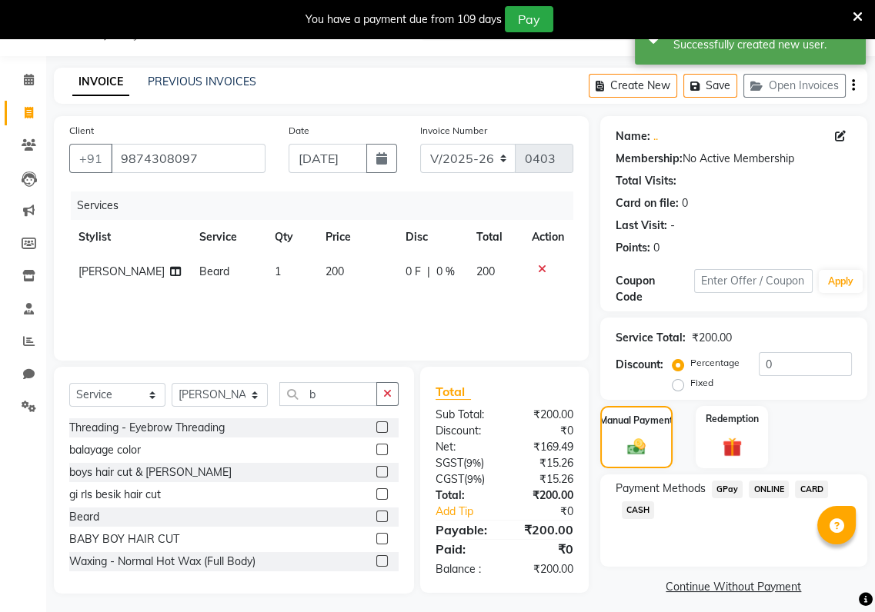
click at [807, 486] on span "CARD" at bounding box center [811, 490] width 33 height 18
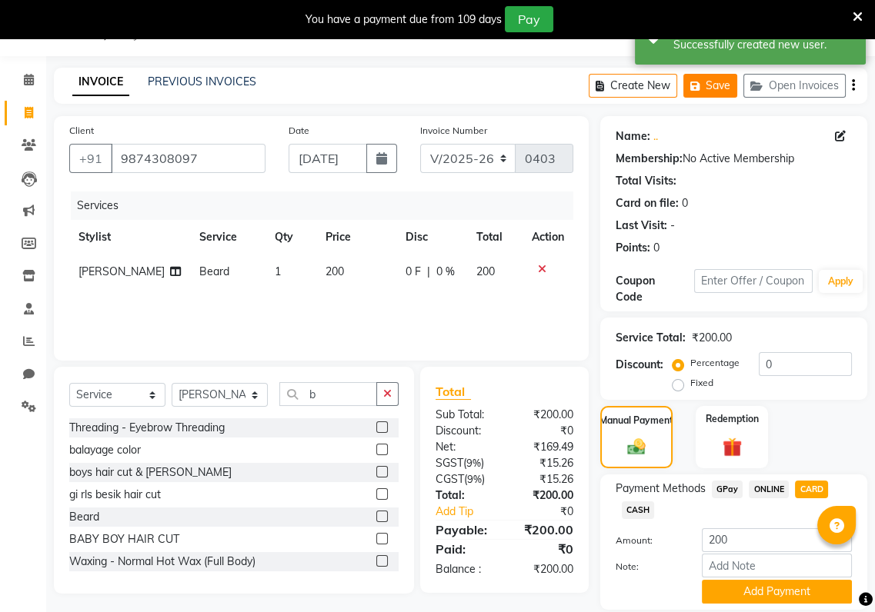
click at [708, 85] on button "Save" at bounding box center [710, 86] width 54 height 24
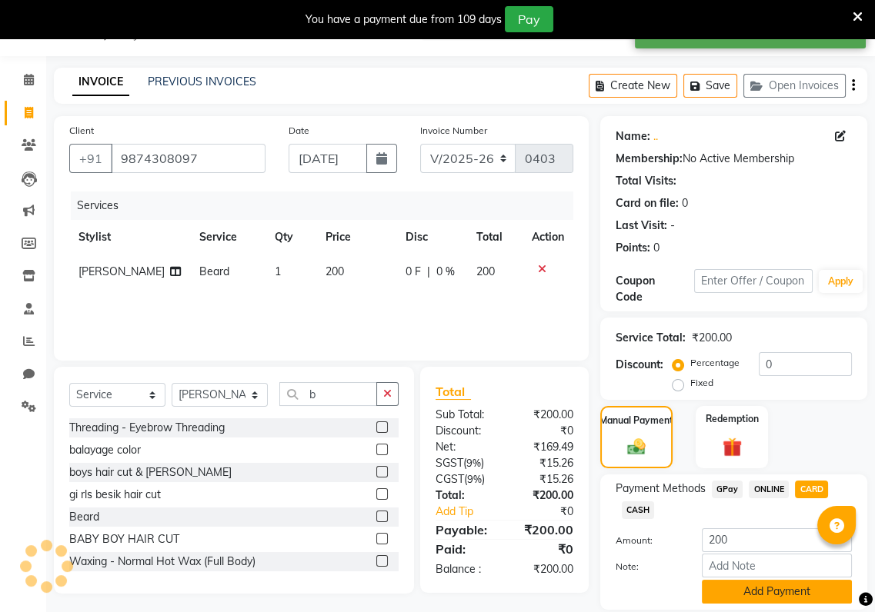
click at [794, 601] on button "Add Payment" at bounding box center [776, 592] width 150 height 24
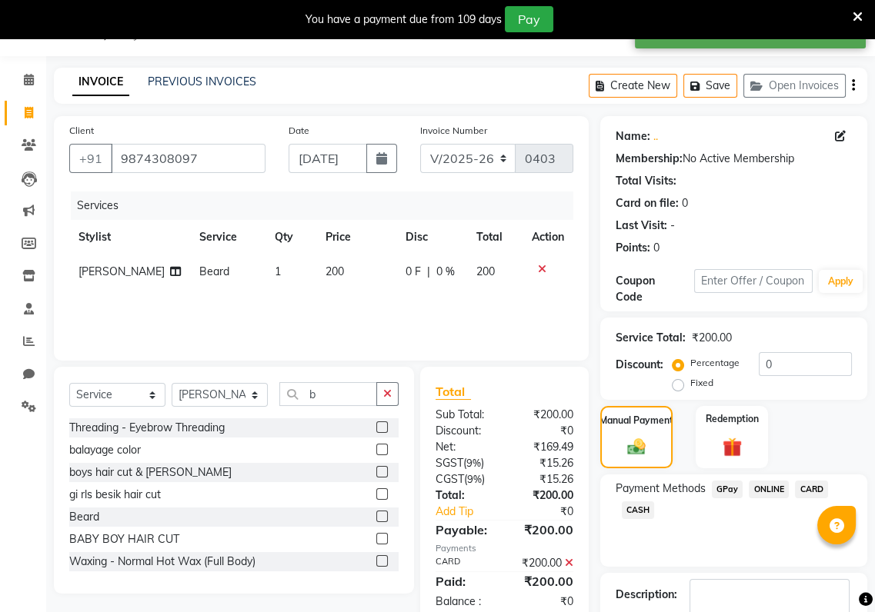
scroll to position [134, 0]
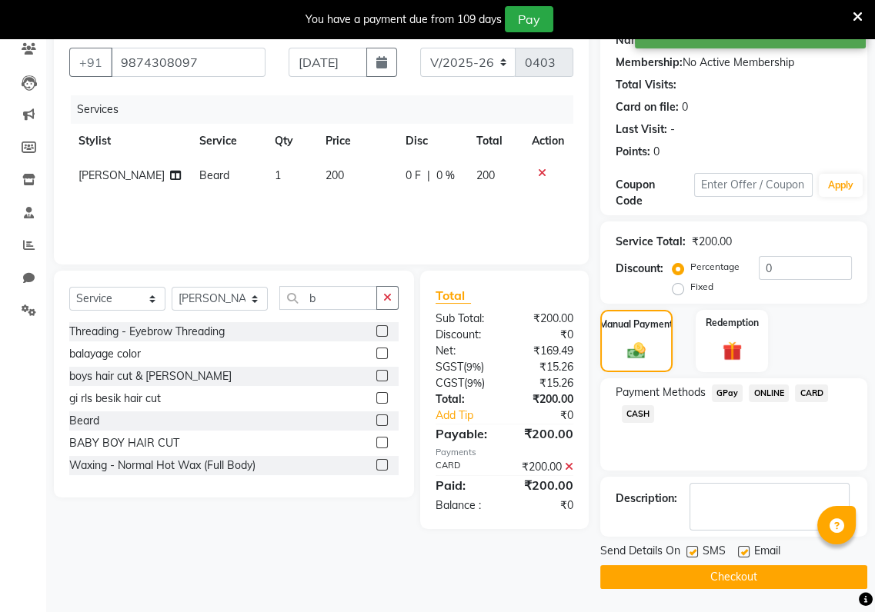
click at [688, 548] on label at bounding box center [692, 552] width 12 height 12
click at [688, 548] on input "checkbox" at bounding box center [691, 553] width 10 height 10
checkbox input "false"
click at [738, 550] on label at bounding box center [744, 552] width 12 height 12
click at [738, 550] on input "checkbox" at bounding box center [743, 553] width 10 height 10
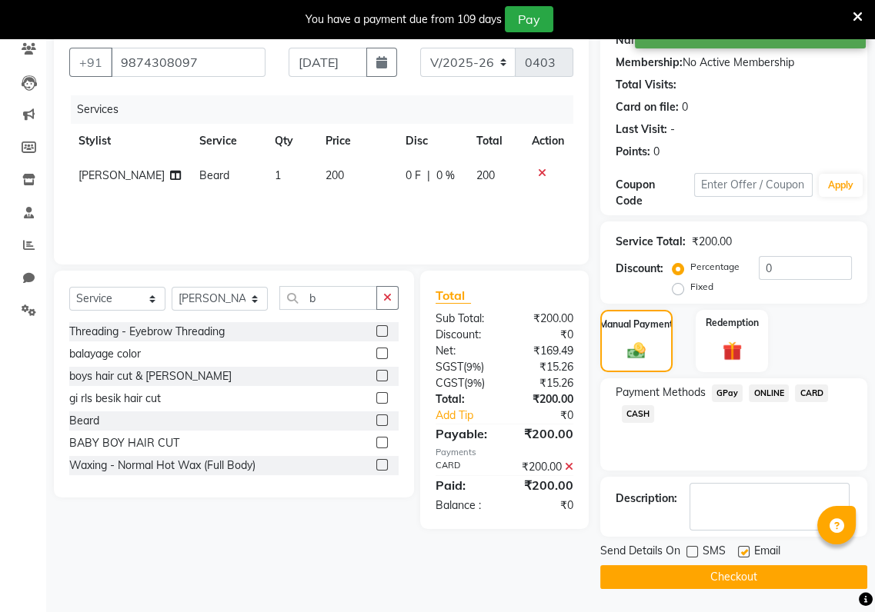
checkbox input "false"
click at [738, 582] on button "Checkout" at bounding box center [733, 577] width 267 height 24
